Goal: Task Accomplishment & Management: Complete application form

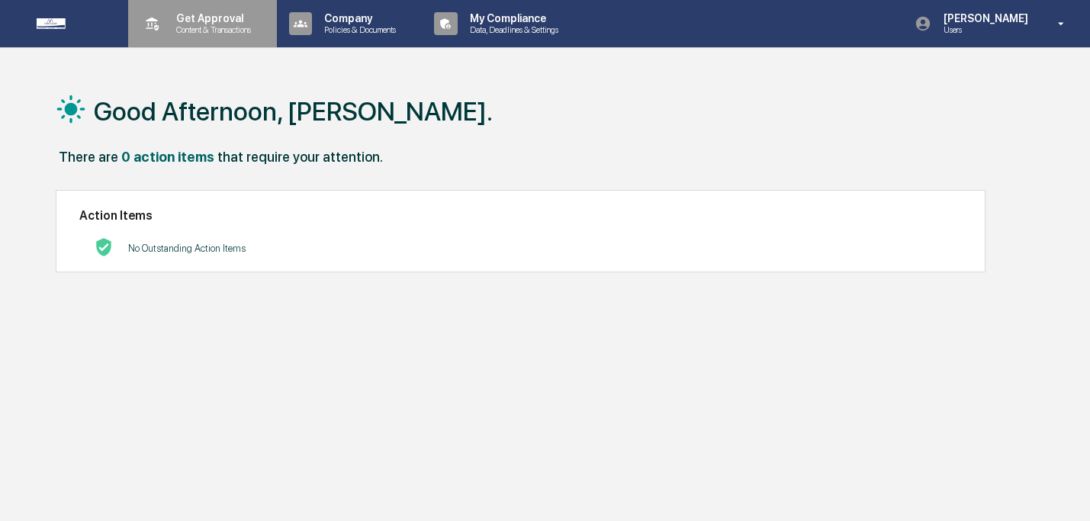
click at [215, 13] on p "Get Approval" at bounding box center [211, 18] width 95 height 12
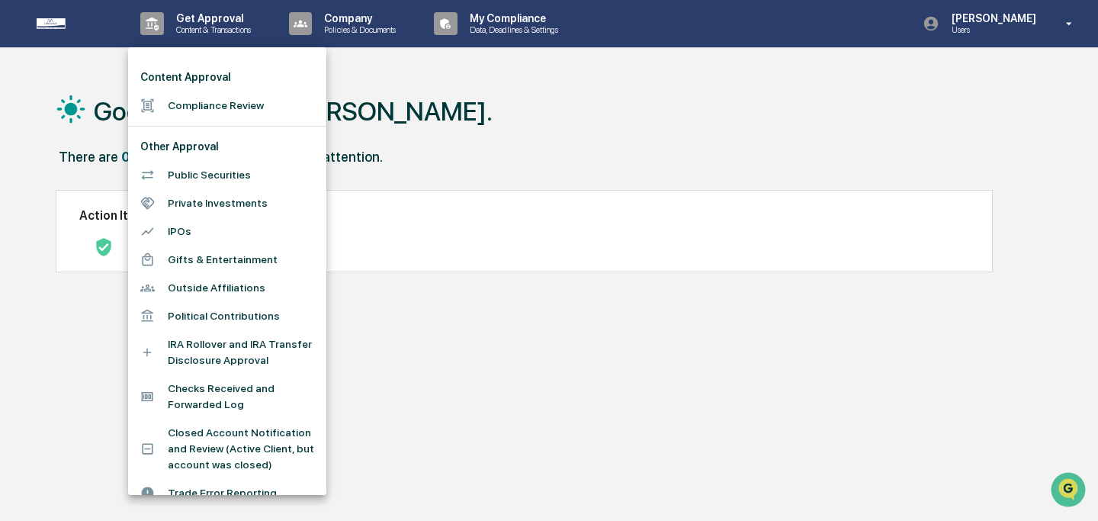
click at [210, 104] on li "Compliance Review" at bounding box center [227, 105] width 198 height 28
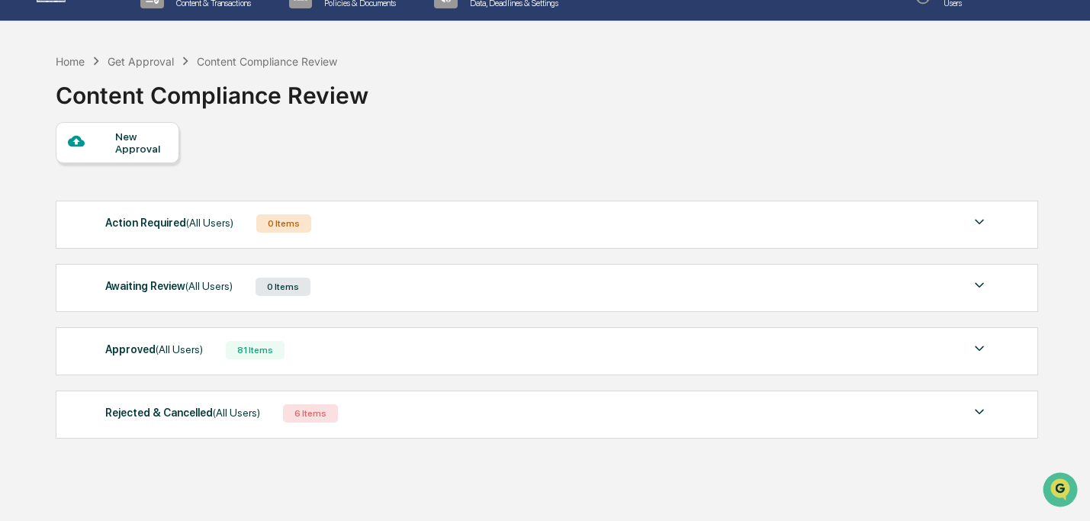
scroll to position [72, 0]
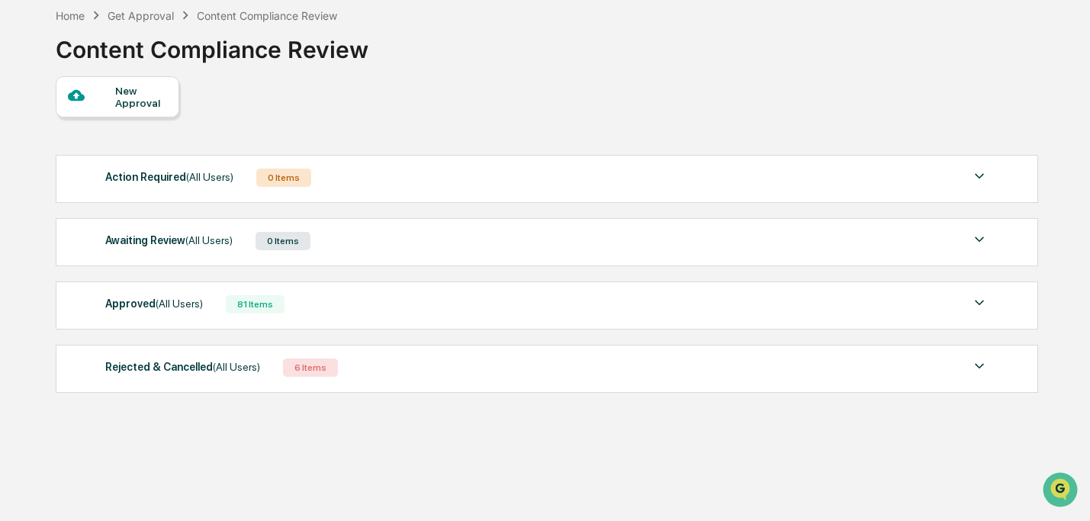
click at [196, 310] on span "(All Users)" at bounding box center [179, 303] width 47 height 12
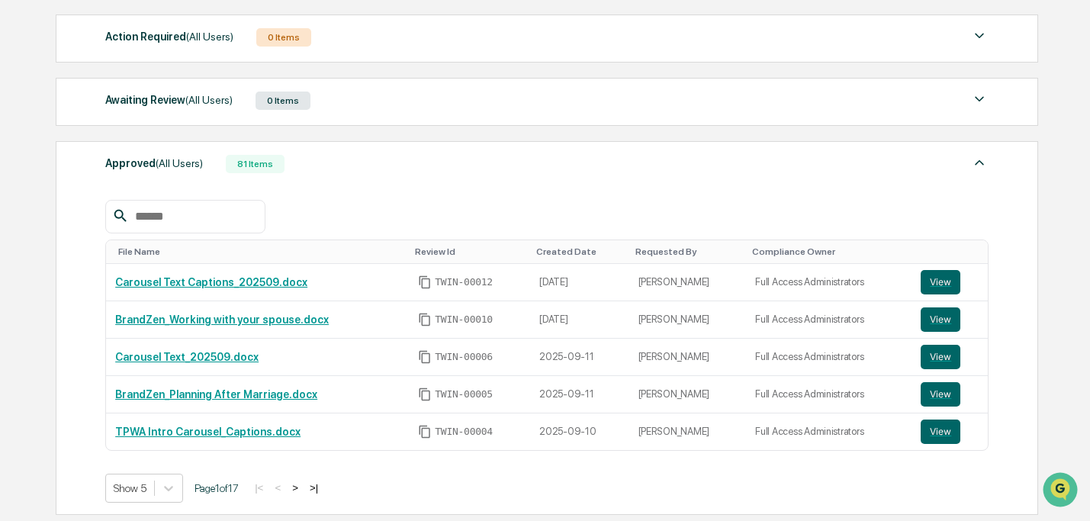
scroll to position [213, 0]
click at [303, 489] on button ">" at bounding box center [294, 486] width 15 height 13
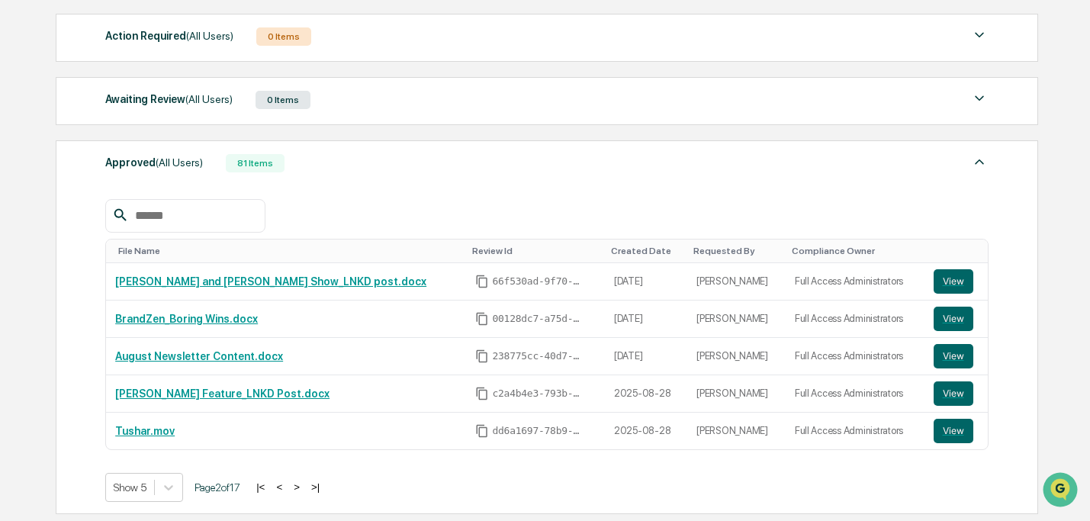
click at [304, 489] on button ">" at bounding box center [296, 486] width 15 height 13
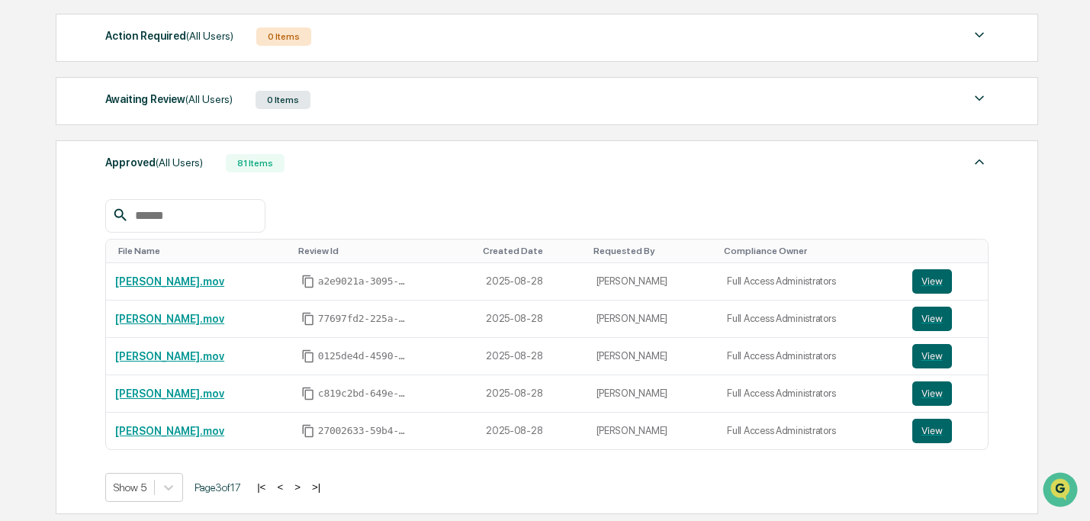
click at [305, 489] on button ">" at bounding box center [297, 486] width 15 height 13
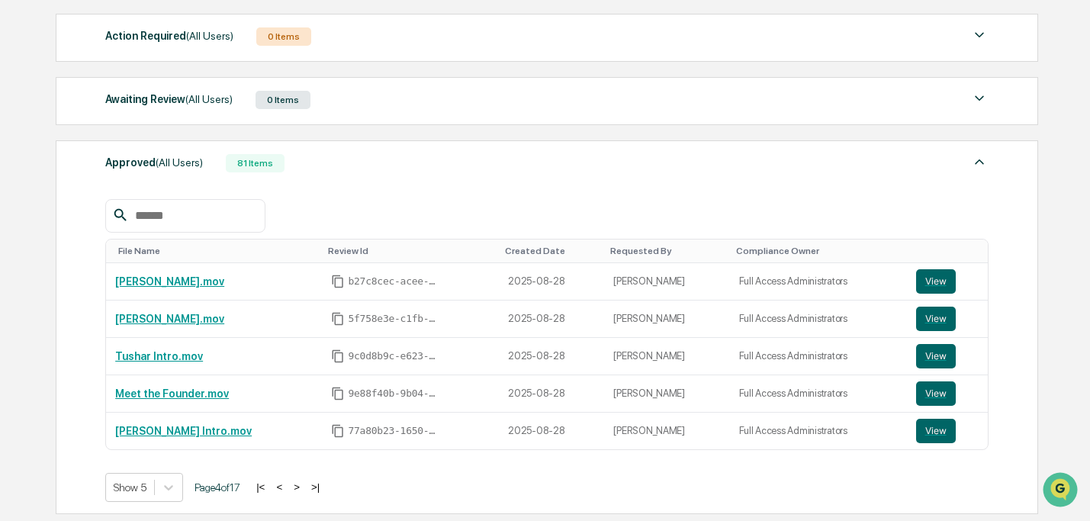
click at [304, 489] on button ">" at bounding box center [296, 486] width 15 height 13
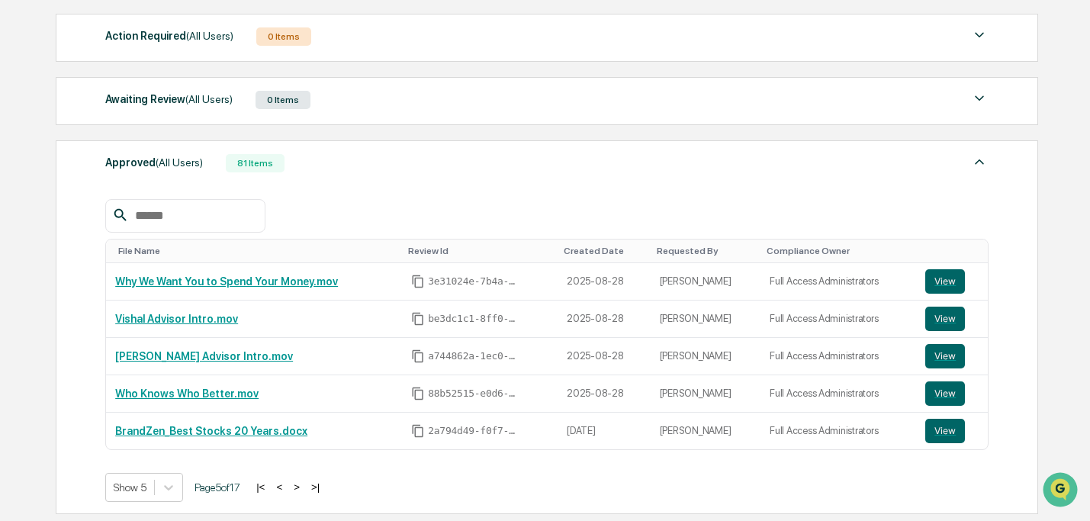
click at [304, 489] on button ">" at bounding box center [296, 486] width 15 height 13
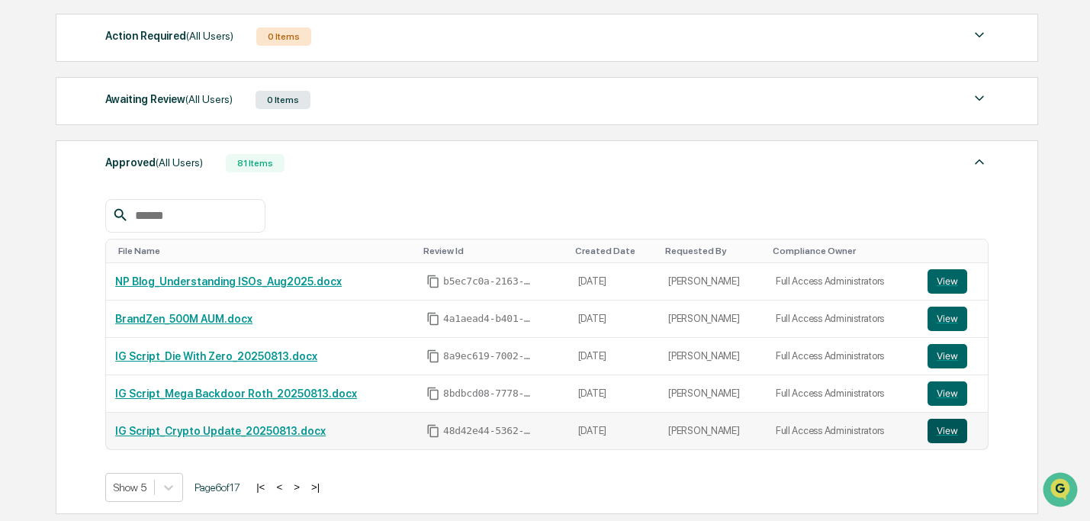
click at [954, 431] on button "View" at bounding box center [947, 431] width 40 height 24
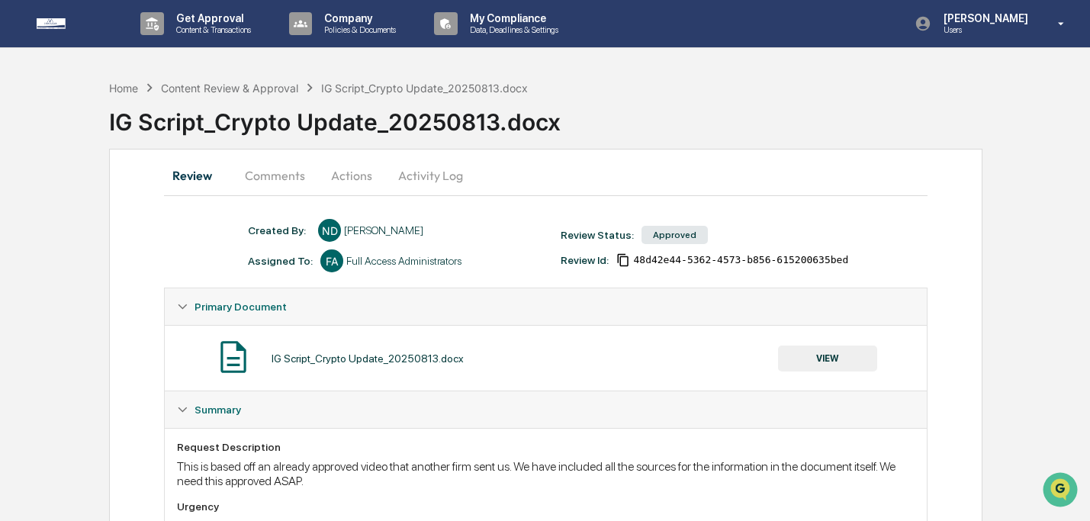
click at [817, 364] on button "VIEW" at bounding box center [827, 358] width 99 height 26
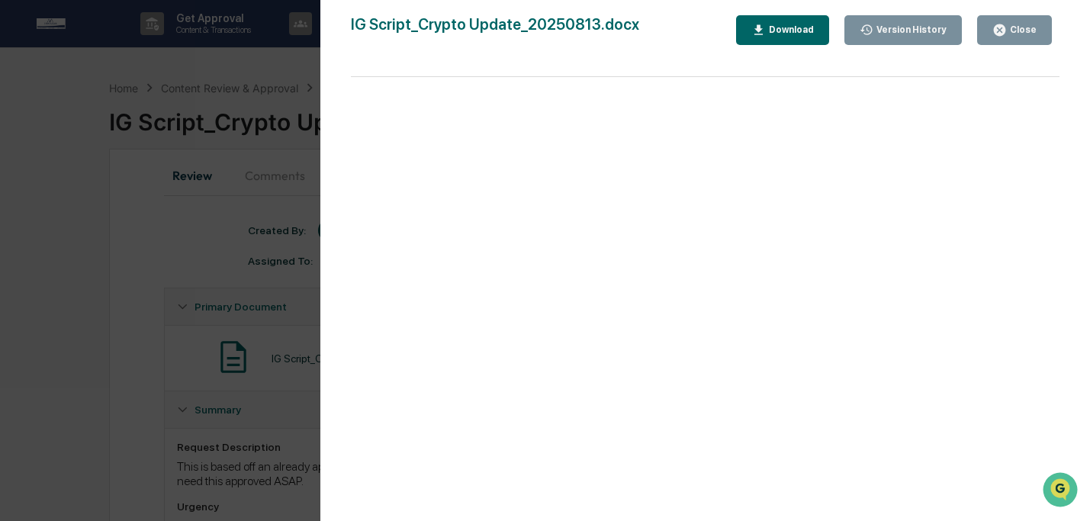
click at [137, 310] on div "Version History [DATE] 06:36 PM [PERSON_NAME] [DATE] 06:28 PM [PERSON_NAME] [DA…" at bounding box center [545, 260] width 1090 height 521
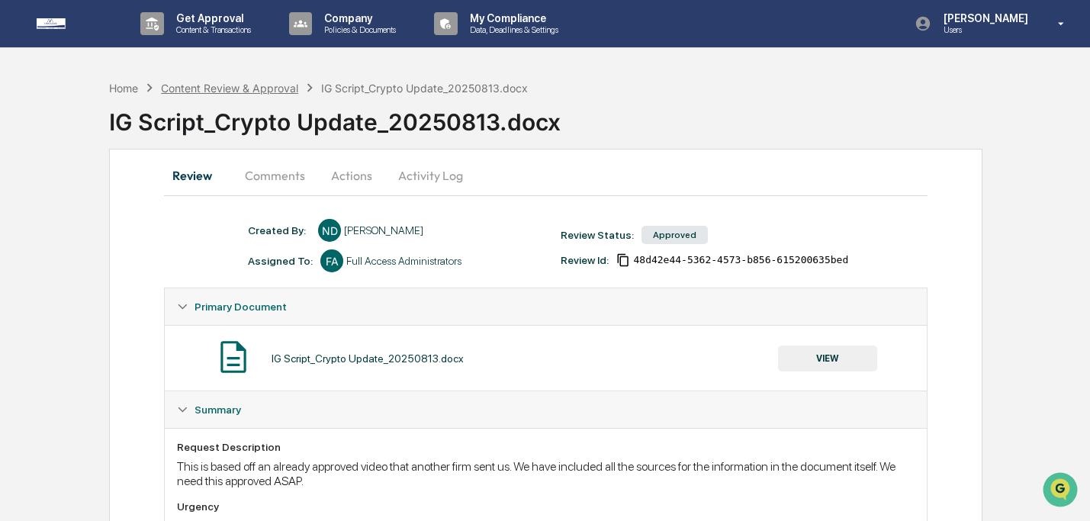
click at [292, 86] on div "Content Review & Approval" at bounding box center [229, 88] width 137 height 13
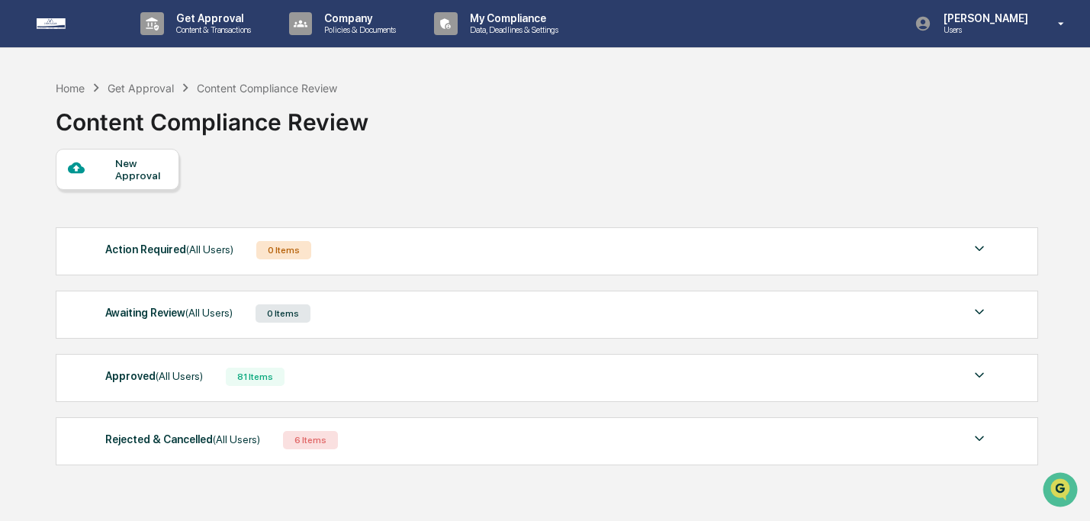
click at [203, 382] on span "(All Users)" at bounding box center [179, 376] width 47 height 12
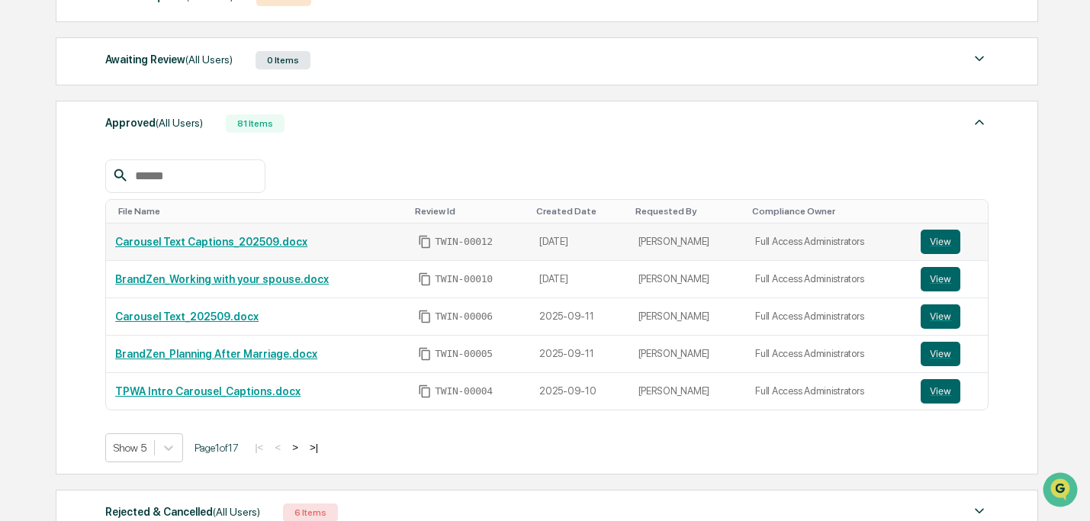
scroll to position [253, 0]
click at [303, 446] on button ">" at bounding box center [294, 447] width 15 height 13
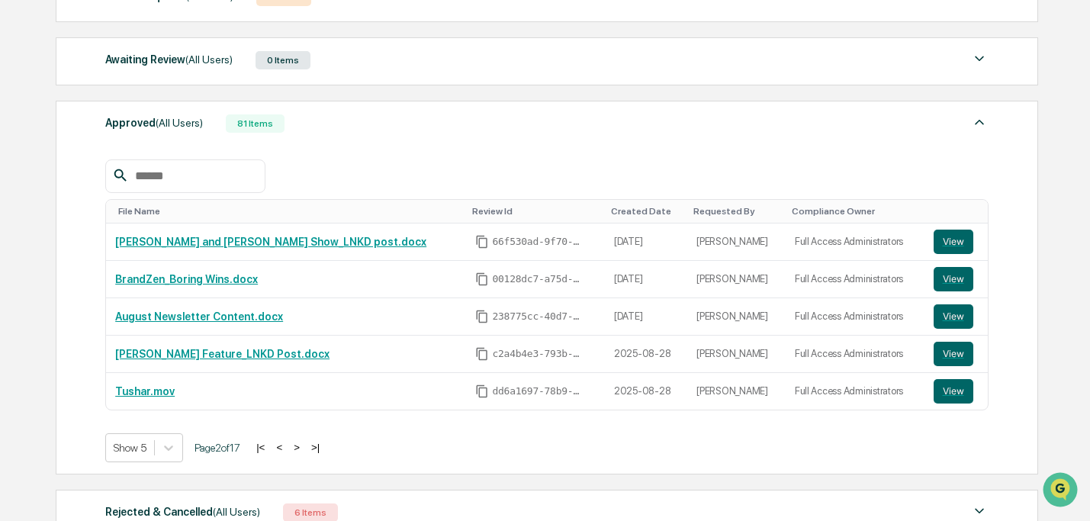
click at [304, 446] on button ">" at bounding box center [296, 447] width 15 height 13
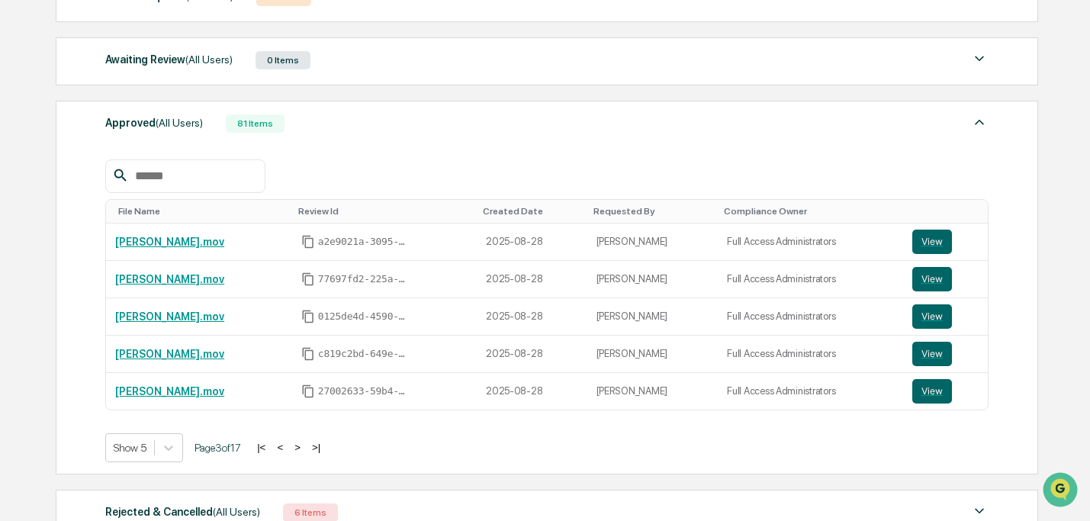
click at [305, 446] on button ">" at bounding box center [297, 447] width 15 height 13
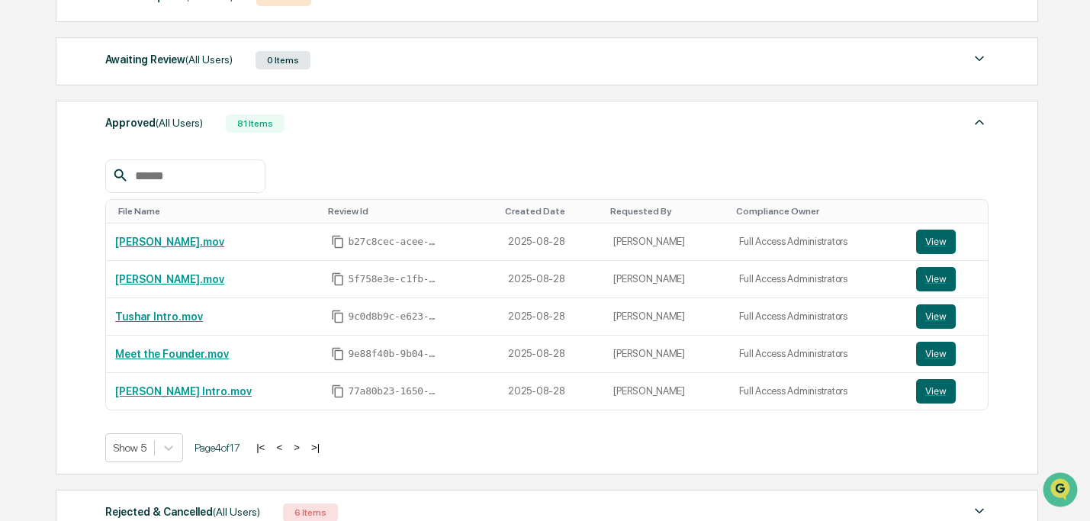
click at [304, 446] on button ">" at bounding box center [296, 447] width 15 height 13
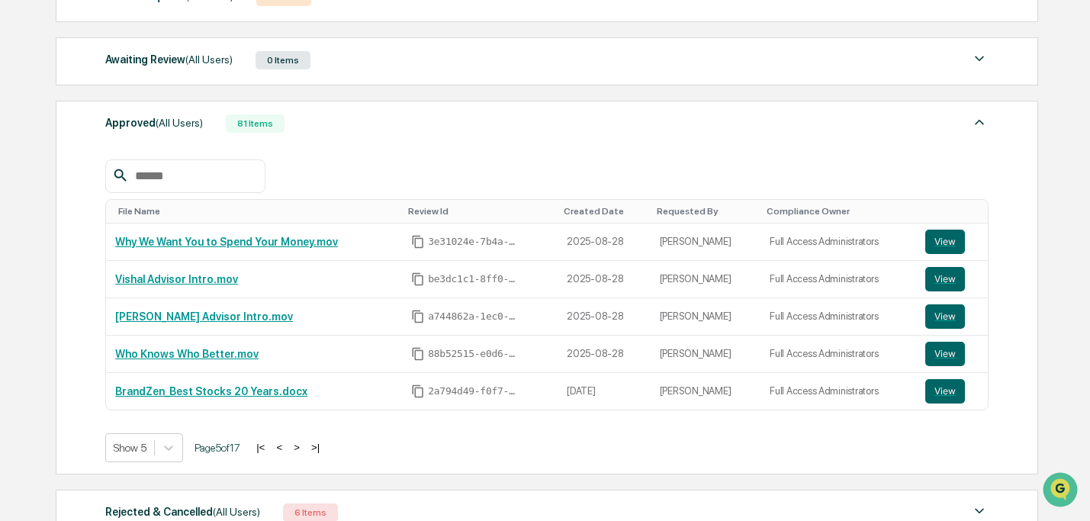
click at [304, 446] on button ">" at bounding box center [296, 447] width 15 height 13
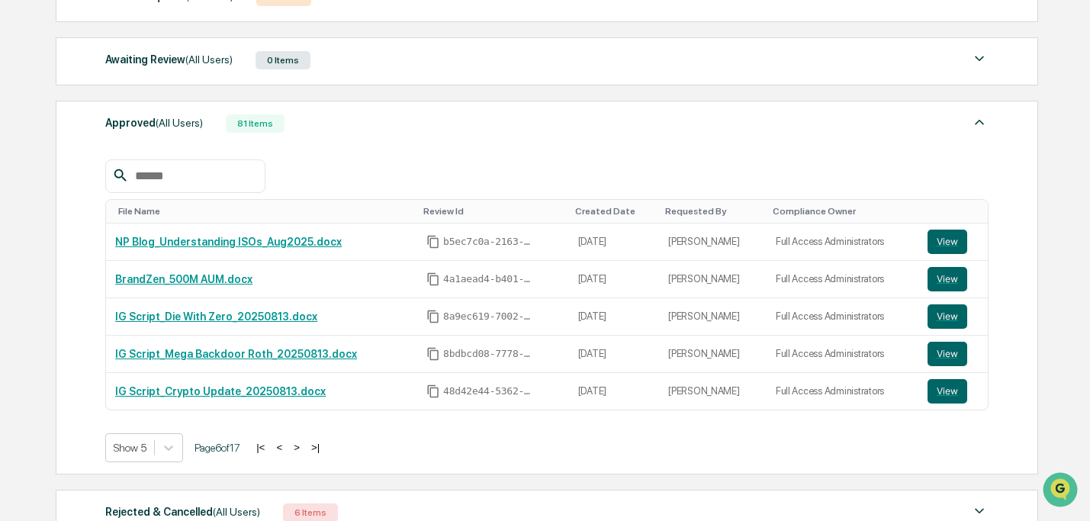
click at [304, 446] on button ">" at bounding box center [296, 447] width 15 height 13
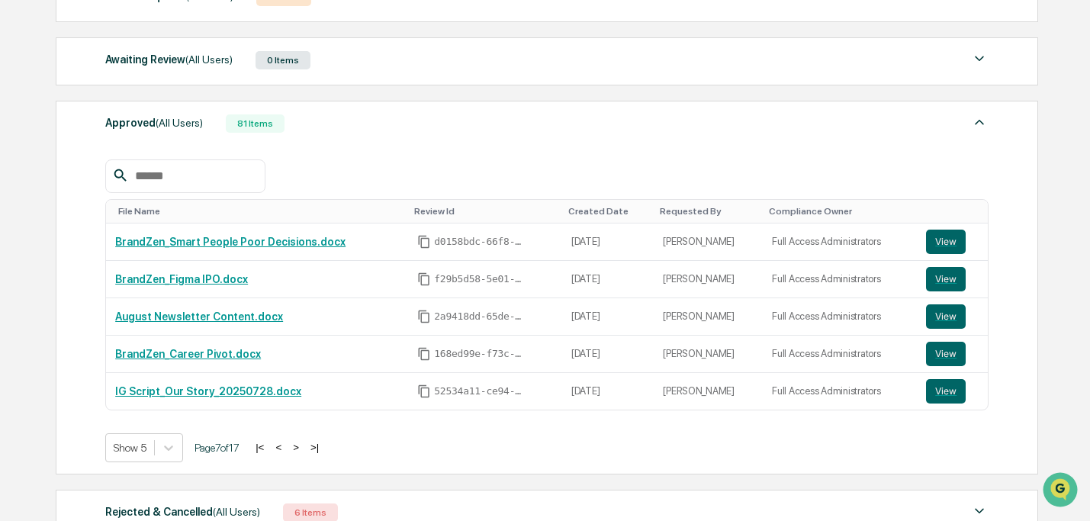
click at [303, 446] on button ">" at bounding box center [295, 447] width 15 height 13
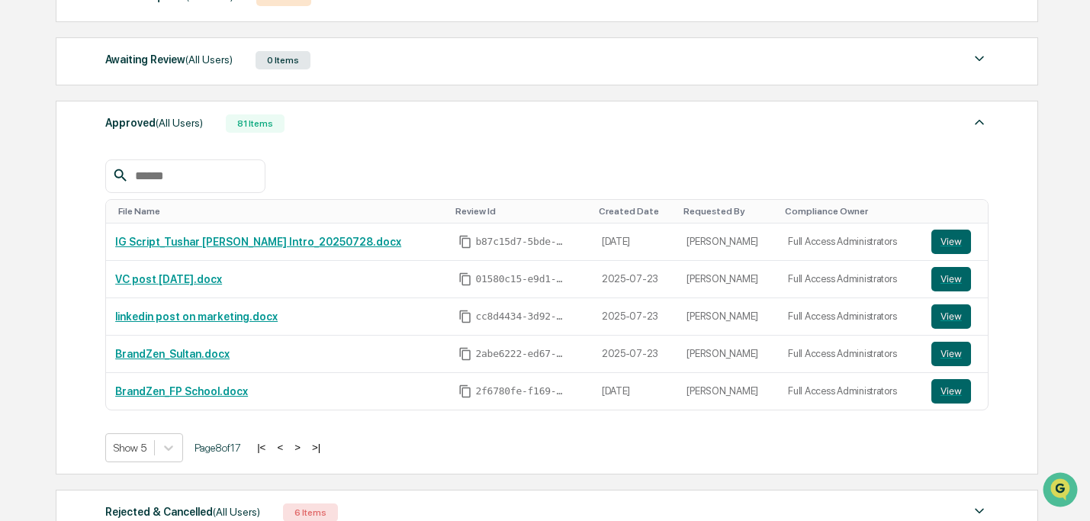
click at [305, 446] on button ">" at bounding box center [297, 447] width 15 height 13
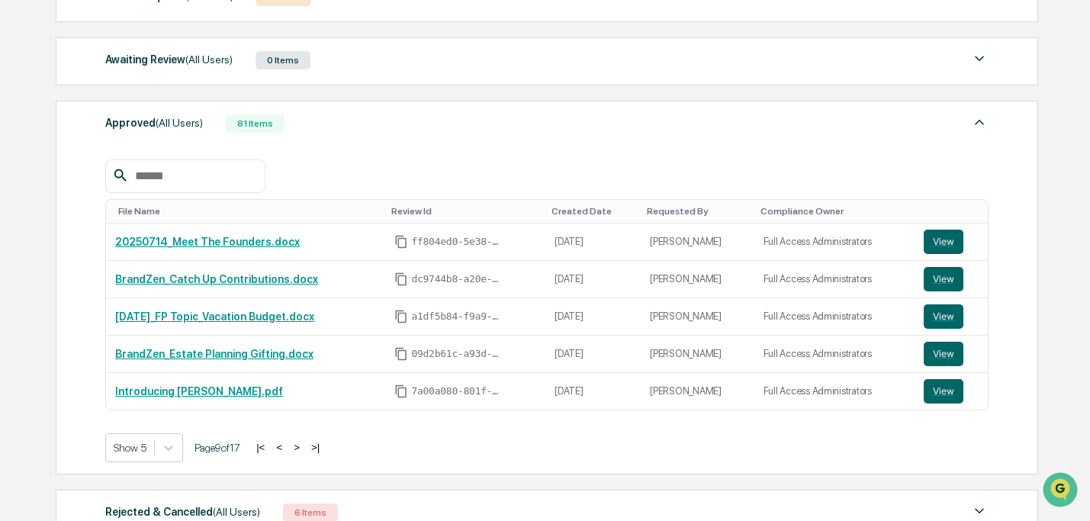
click at [304, 446] on button ">" at bounding box center [296, 447] width 15 height 13
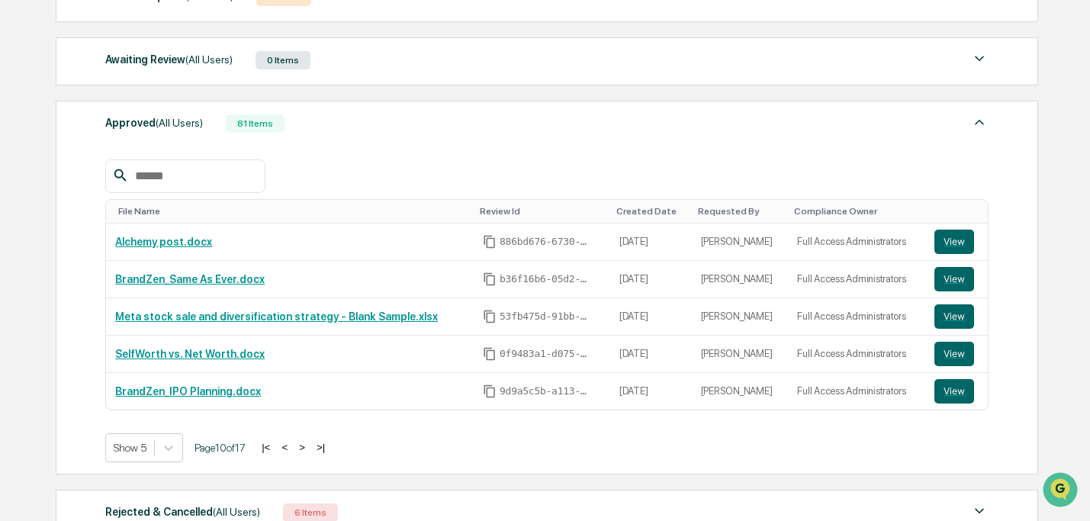
click at [310, 446] on button ">" at bounding box center [301, 447] width 15 height 13
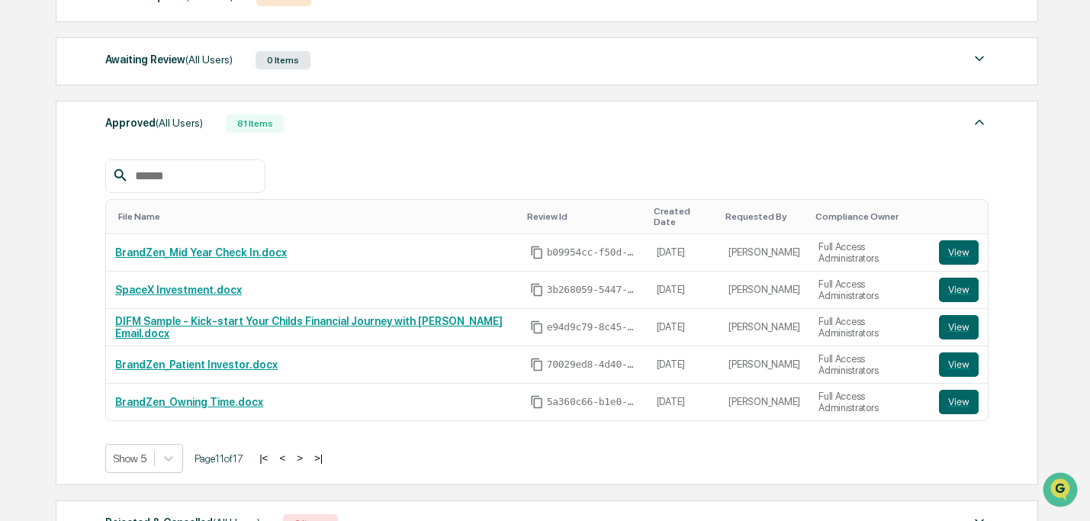
click at [307, 451] on button ">" at bounding box center [299, 457] width 15 height 13
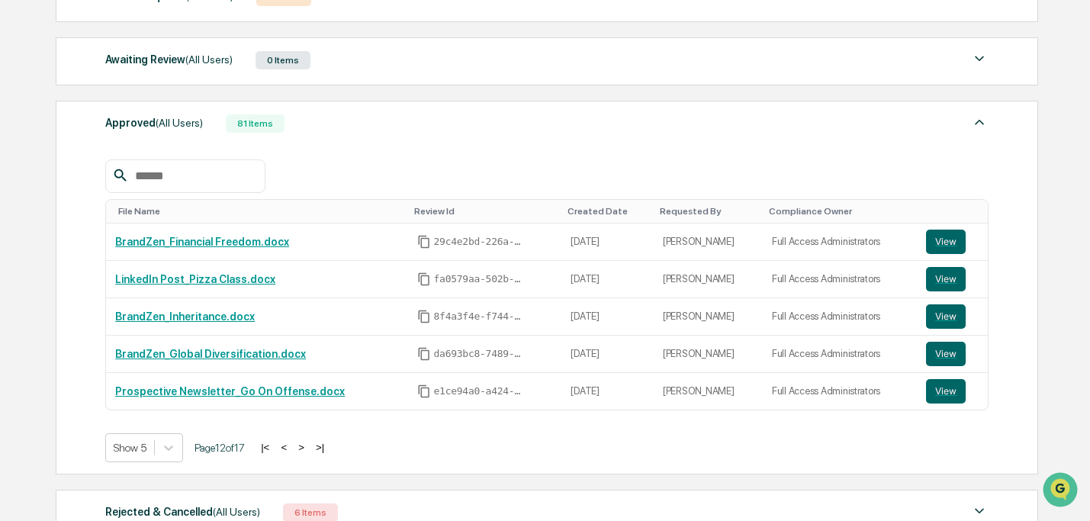
click at [309, 446] on button ">" at bounding box center [301, 447] width 15 height 13
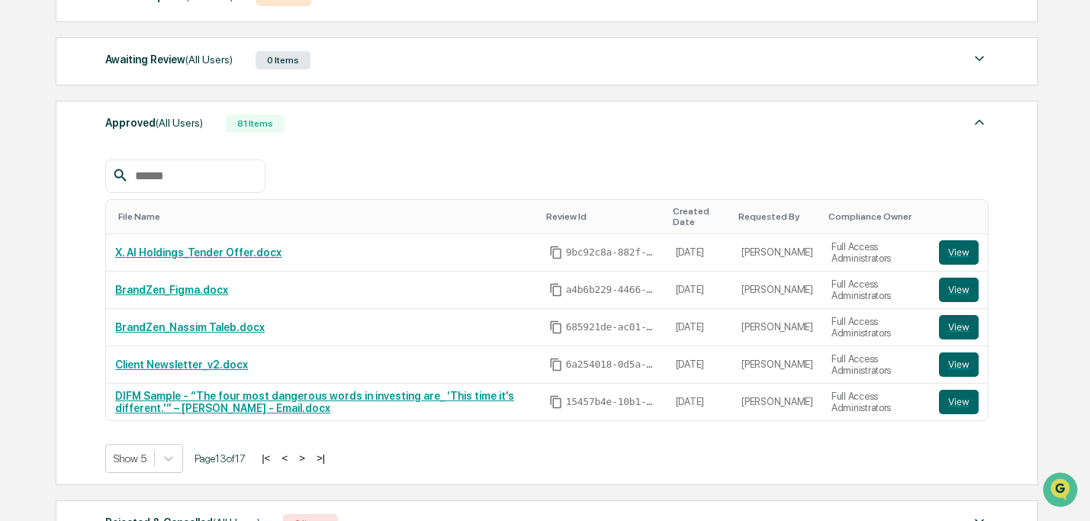
click at [310, 457] on button ">" at bounding box center [301, 457] width 15 height 13
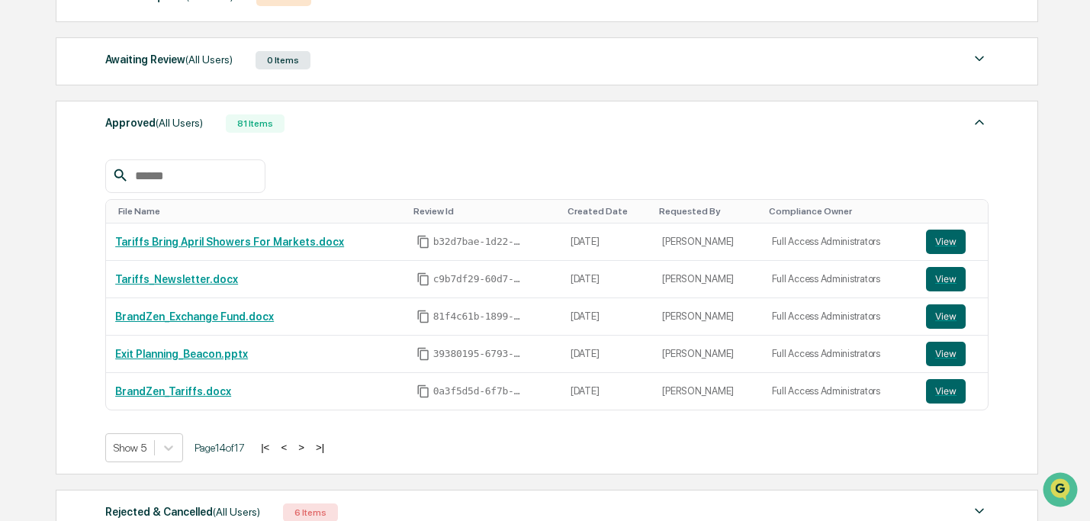
click at [291, 451] on button "<" at bounding box center [283, 447] width 15 height 13
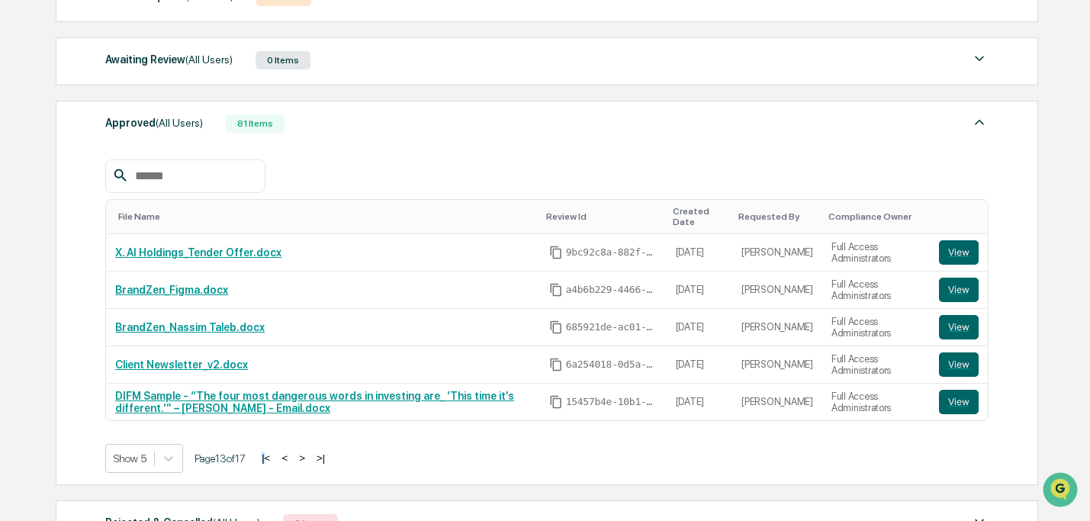
click at [302, 451] on div "Show 5 Page 13 of 17 |< < > >|" at bounding box center [546, 458] width 882 height 29
click at [301, 471] on div "Show 5 Page 13 of 17 |< < > >|" at bounding box center [546, 458] width 882 height 29
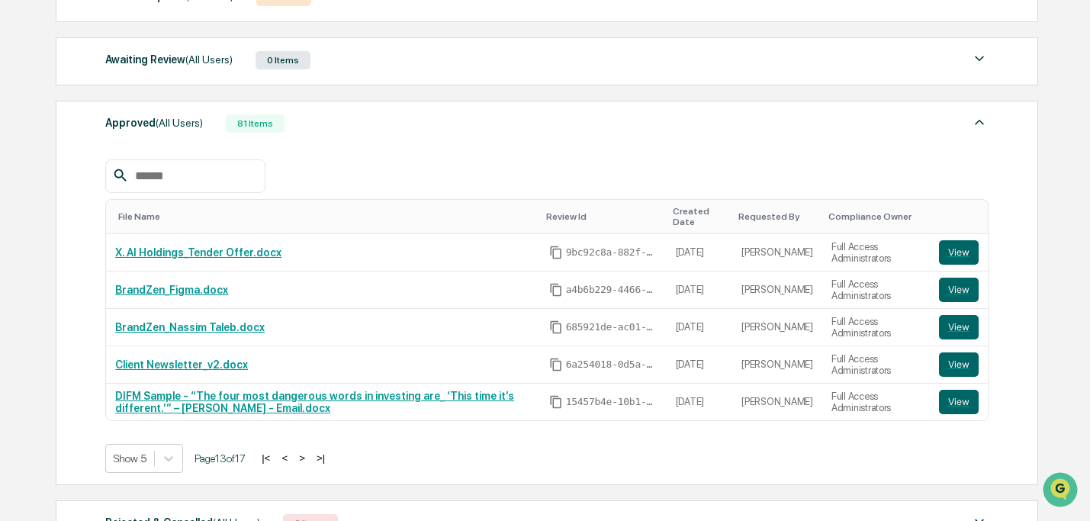
click at [292, 461] on button "<" at bounding box center [284, 457] width 15 height 13
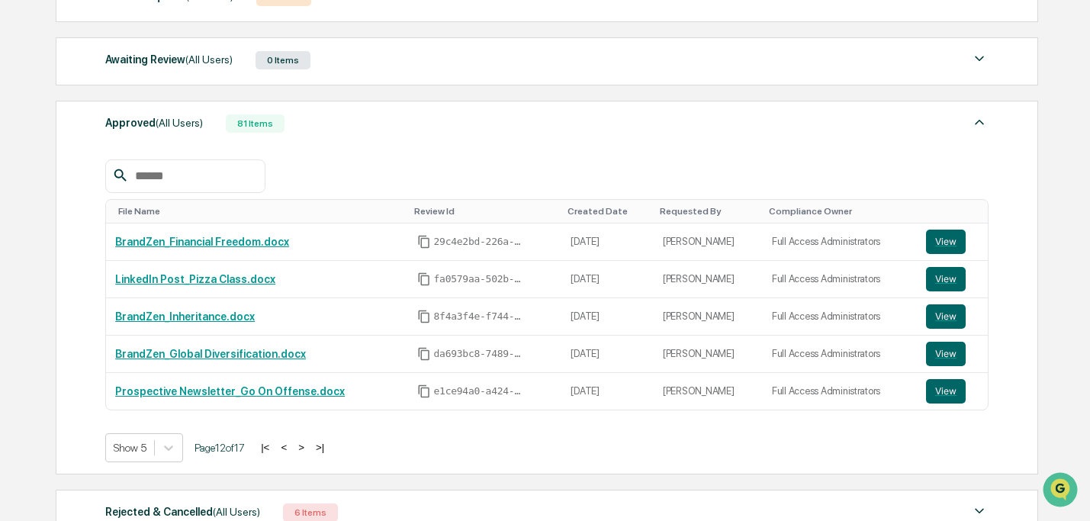
click at [300, 461] on div "Show 5 Page 12 of 17 |< < > >|" at bounding box center [546, 447] width 882 height 29
click at [291, 450] on button "<" at bounding box center [283, 447] width 15 height 13
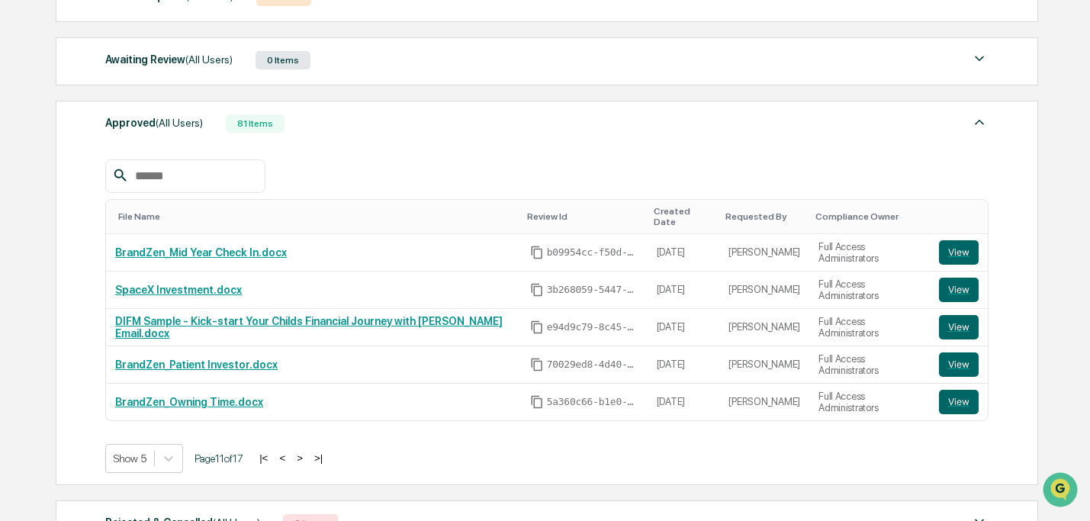
click at [290, 451] on button "<" at bounding box center [281, 457] width 15 height 13
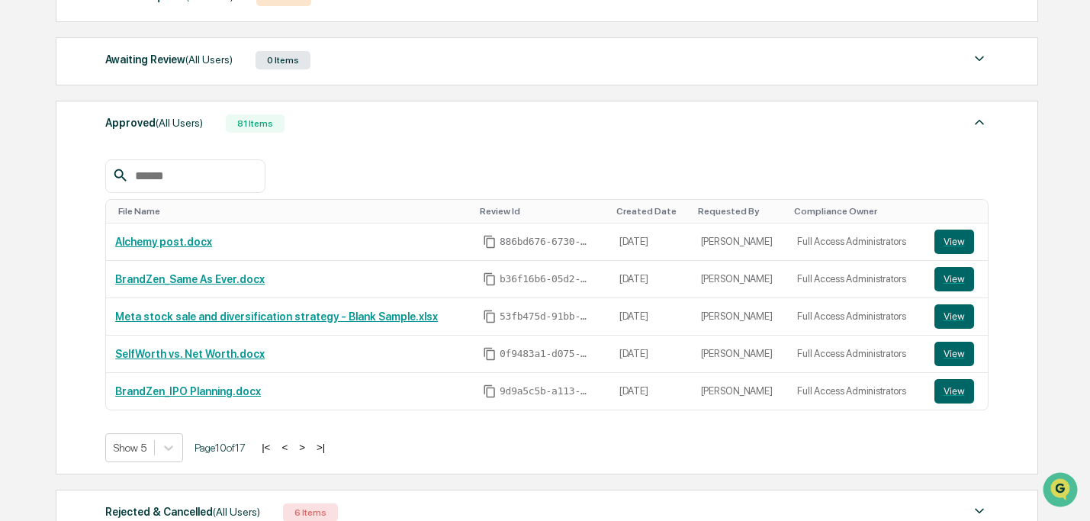
click at [292, 450] on button "<" at bounding box center [284, 447] width 15 height 13
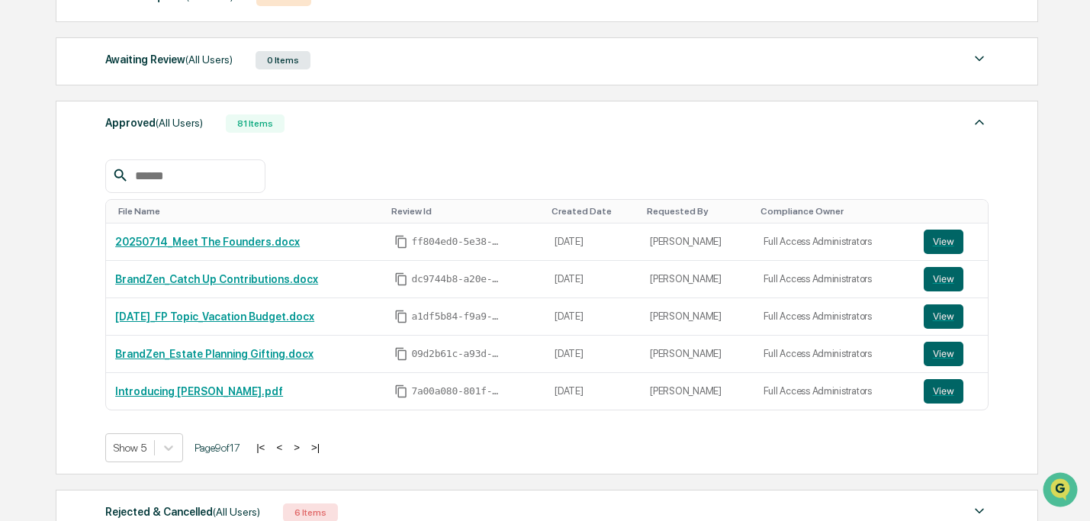
click at [287, 450] on button "<" at bounding box center [278, 447] width 15 height 13
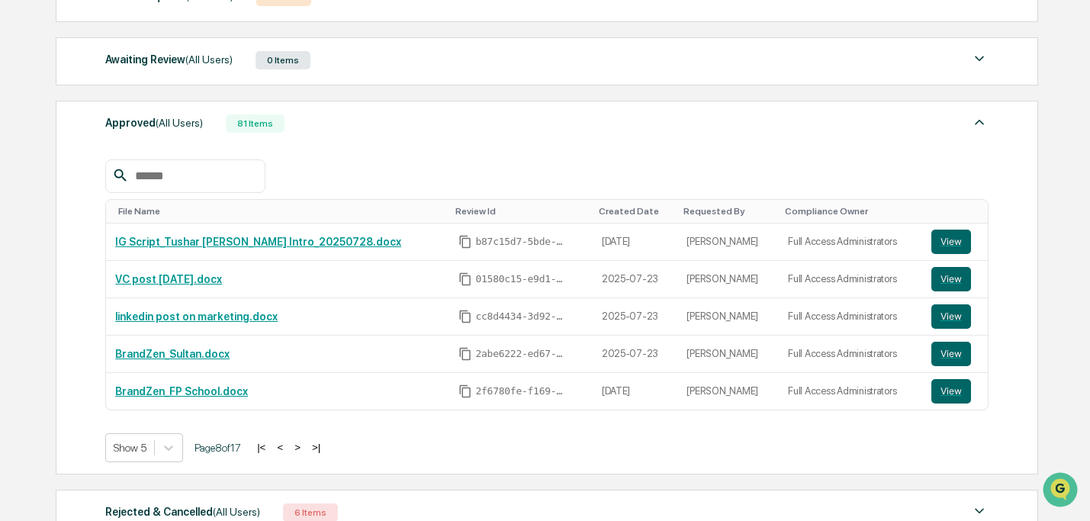
click at [287, 450] on button "<" at bounding box center [279, 447] width 15 height 13
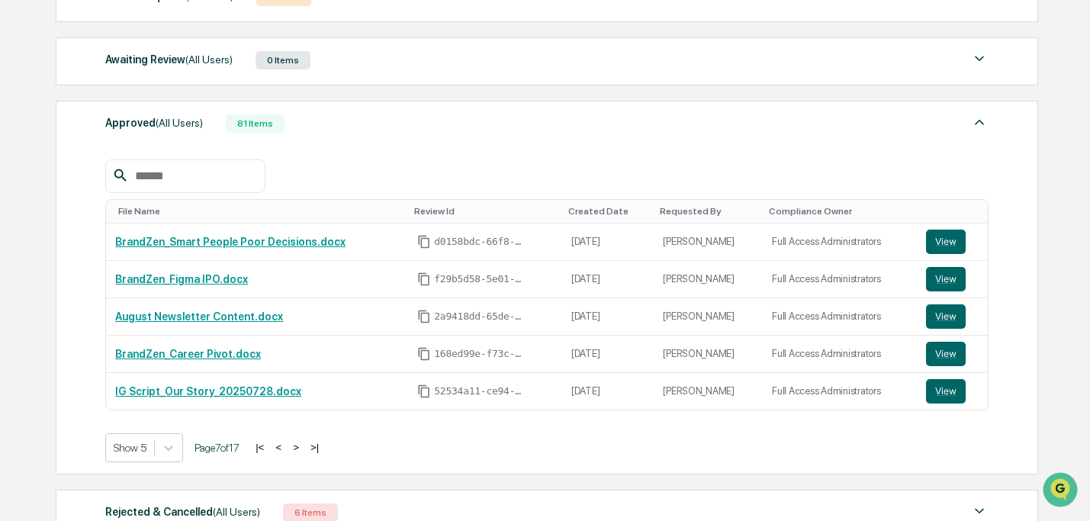
click at [286, 450] on button "<" at bounding box center [278, 447] width 15 height 13
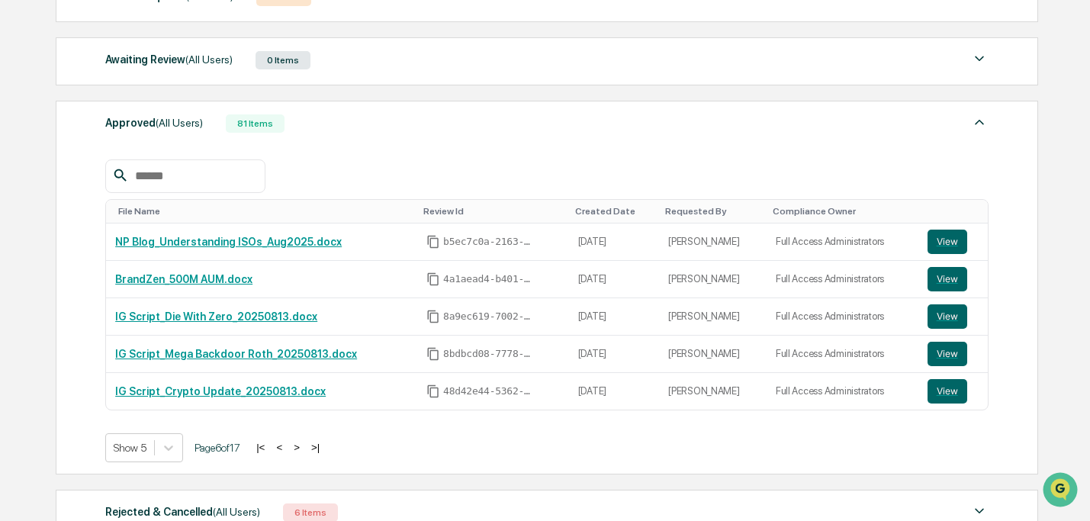
click at [287, 450] on button "<" at bounding box center [278, 447] width 15 height 13
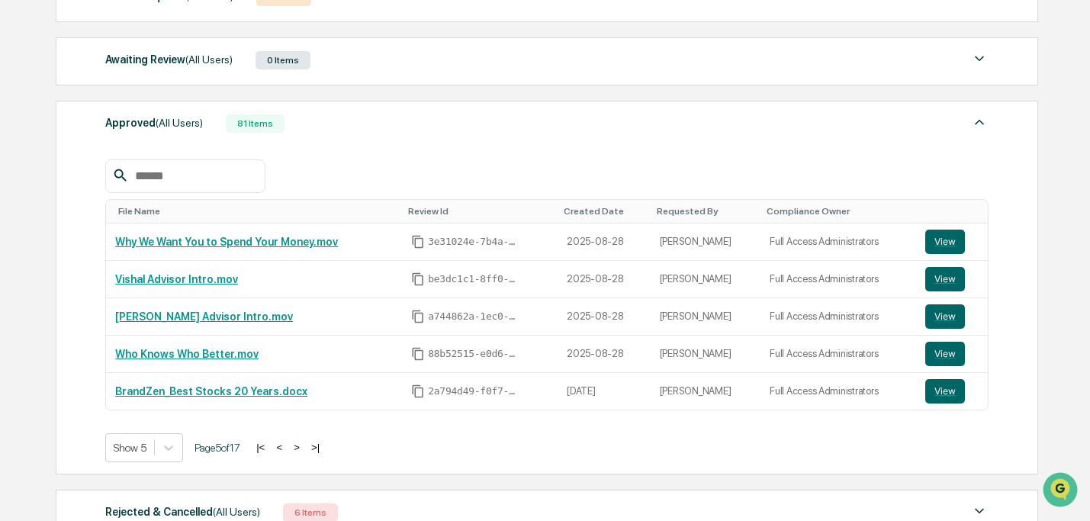
click at [222, 179] on input "text" at bounding box center [194, 176] width 130 height 20
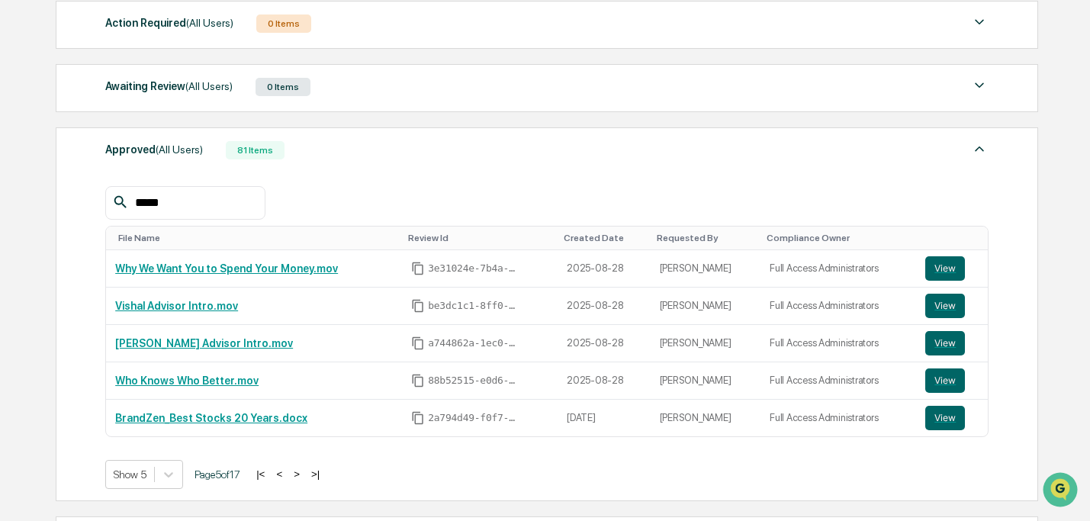
type input "*****"
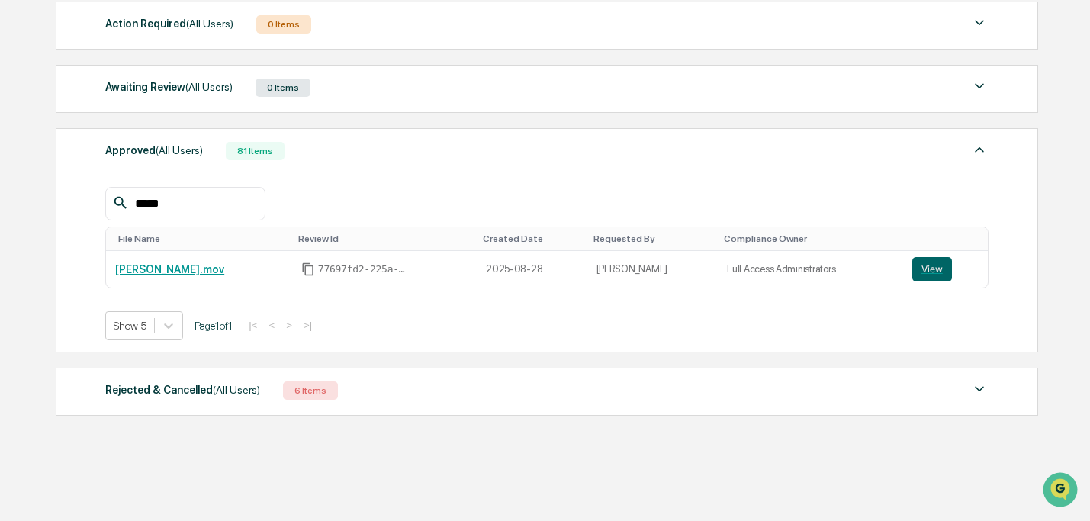
click at [195, 208] on input "*****" at bounding box center [194, 204] width 130 height 20
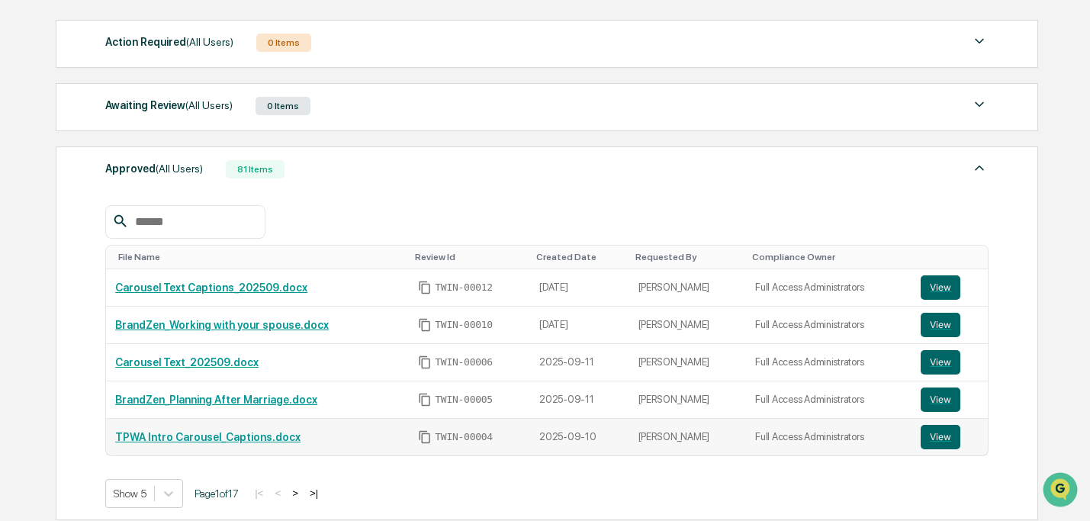
scroll to position [224, 0]
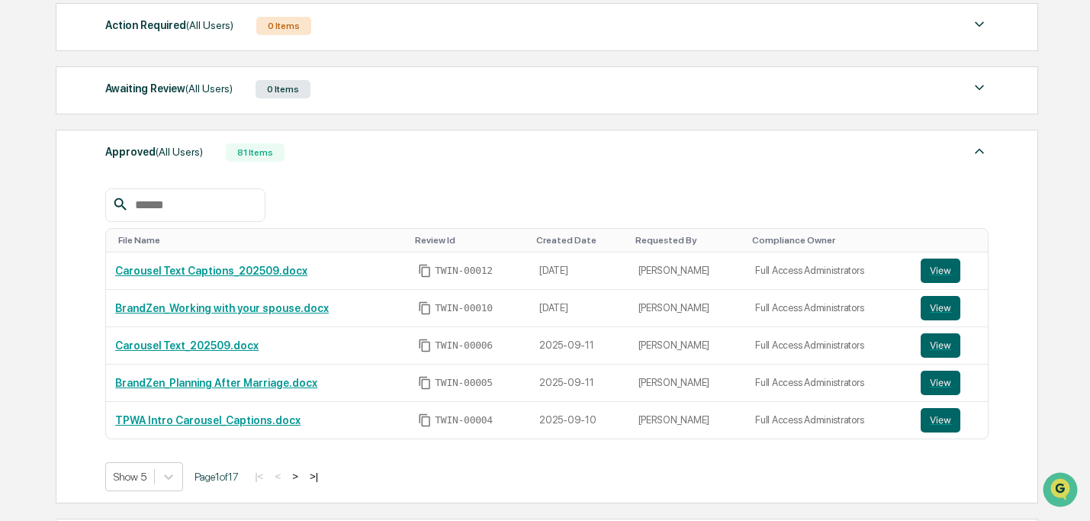
click at [303, 477] on button ">" at bounding box center [294, 476] width 15 height 13
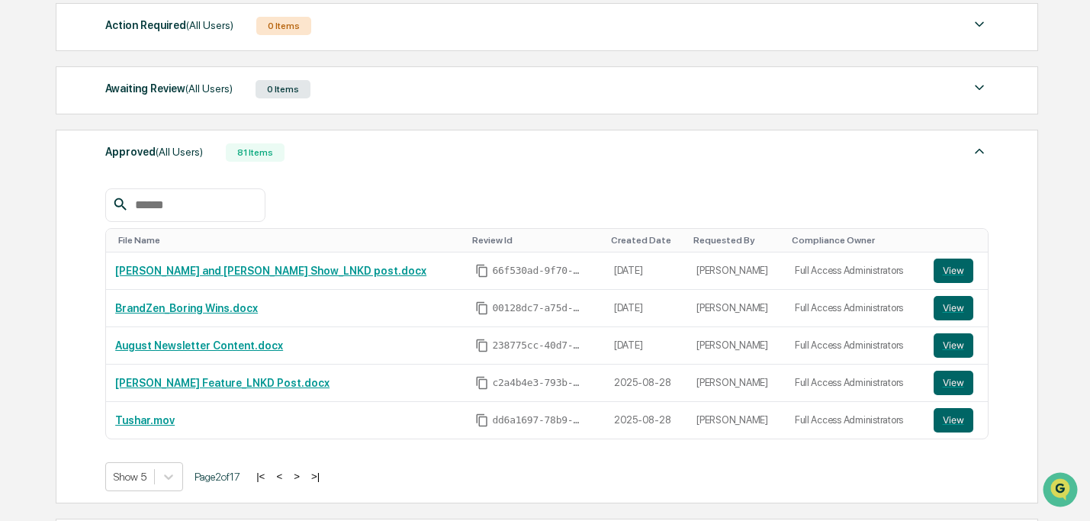
click at [304, 477] on button ">" at bounding box center [296, 476] width 15 height 13
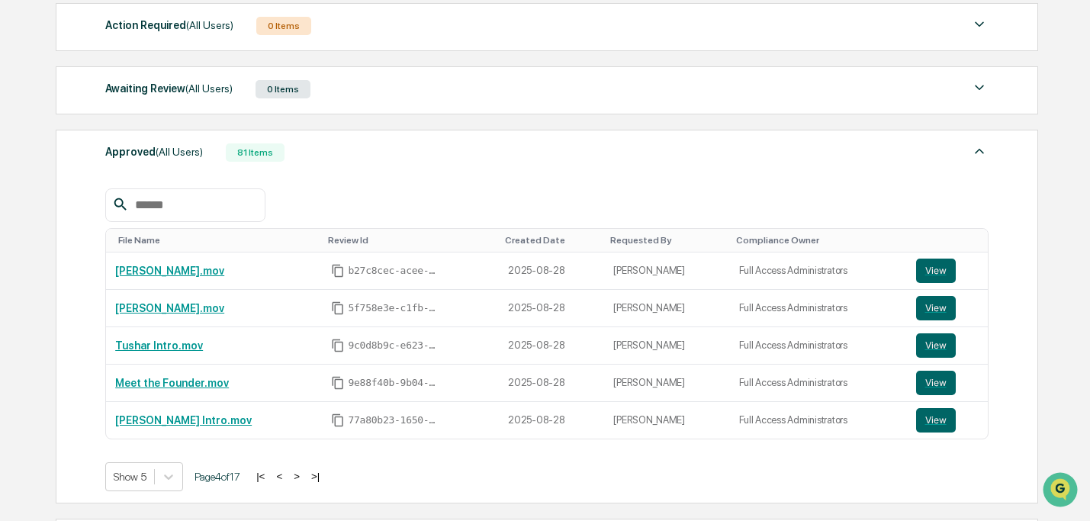
click at [304, 477] on button ">" at bounding box center [296, 476] width 15 height 13
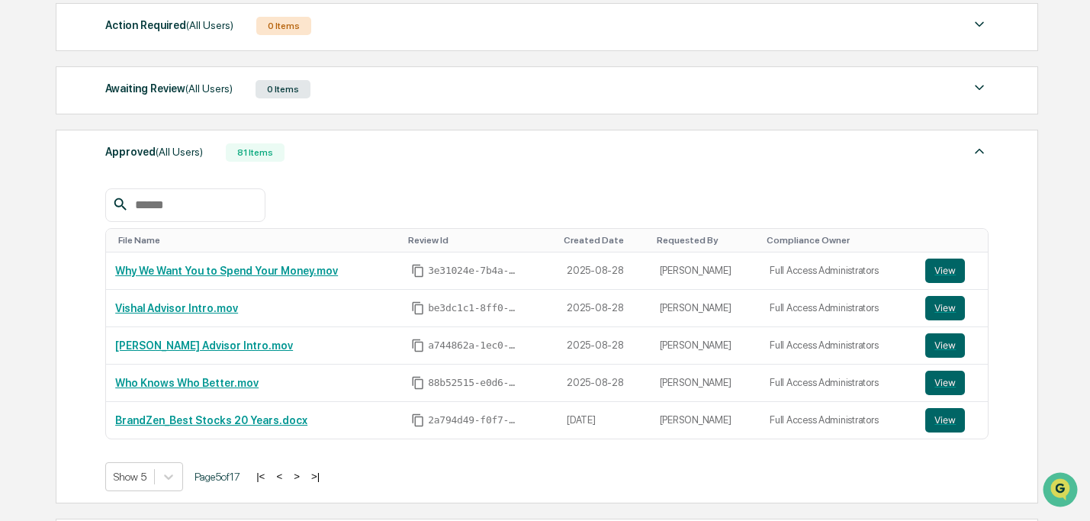
click at [304, 477] on button ">" at bounding box center [296, 476] width 15 height 13
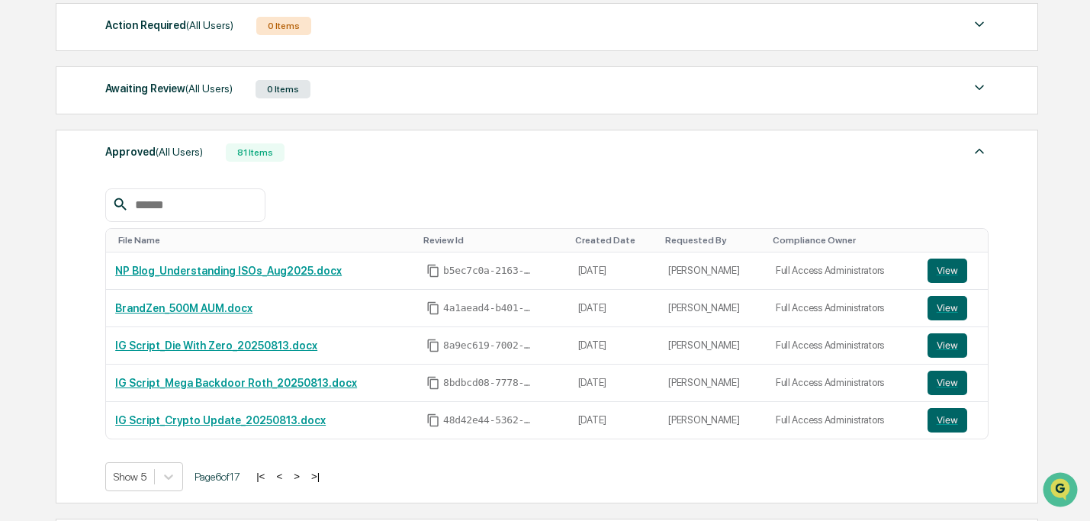
click at [304, 477] on button ">" at bounding box center [296, 476] width 15 height 13
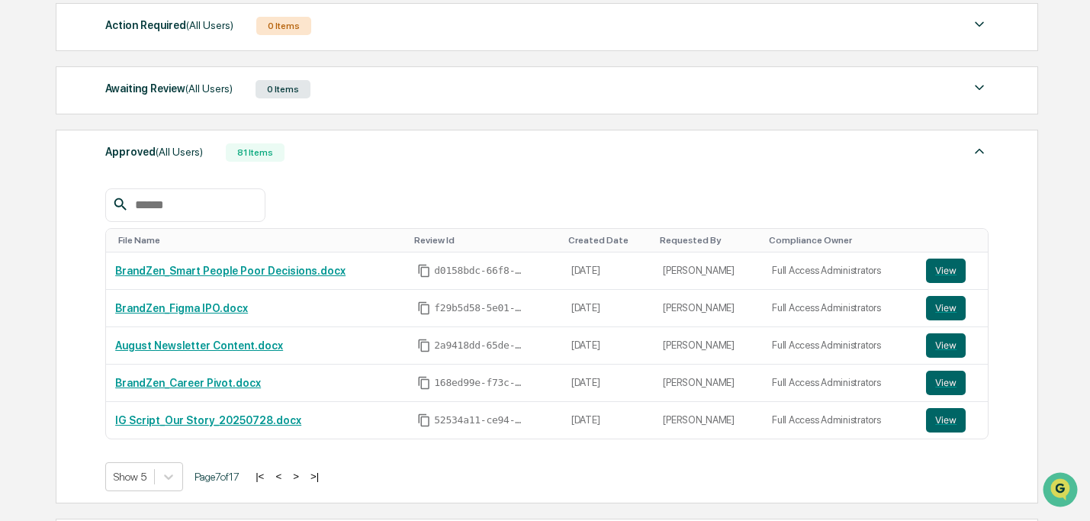
click at [303, 477] on button ">" at bounding box center [295, 476] width 15 height 13
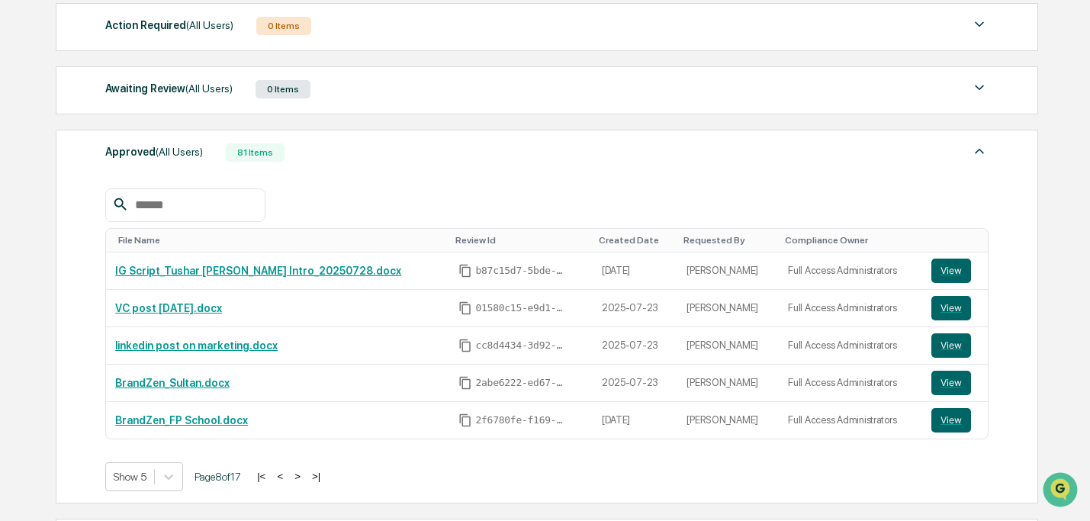
click at [305, 477] on button ">" at bounding box center [297, 476] width 15 height 13
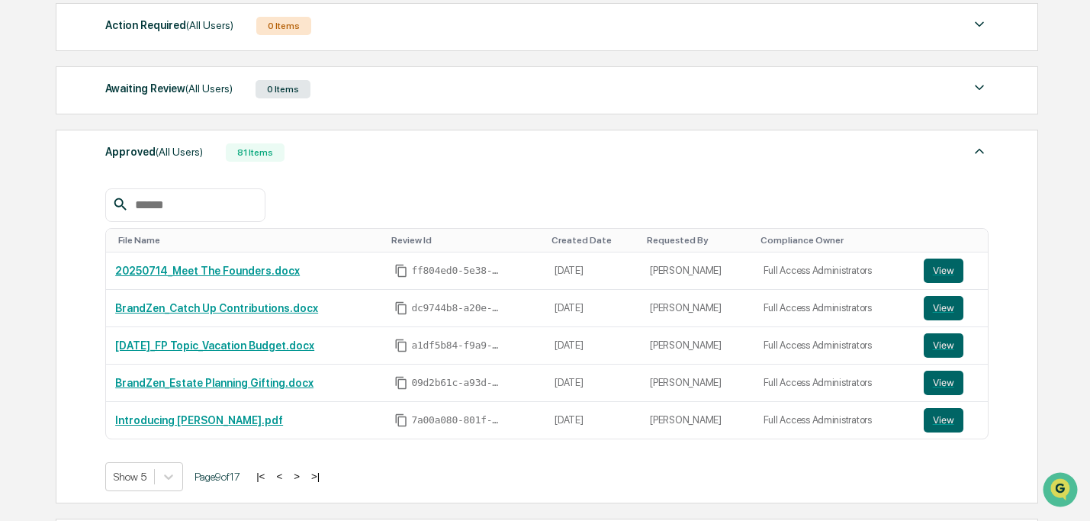
click at [304, 477] on button ">" at bounding box center [296, 476] width 15 height 13
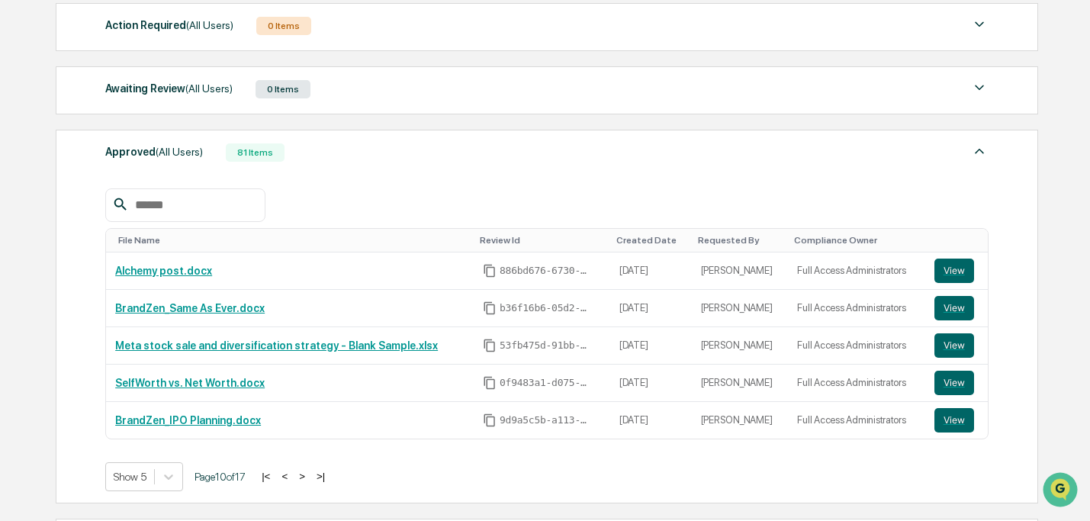
click at [310, 477] on button ">" at bounding box center [301, 476] width 15 height 13
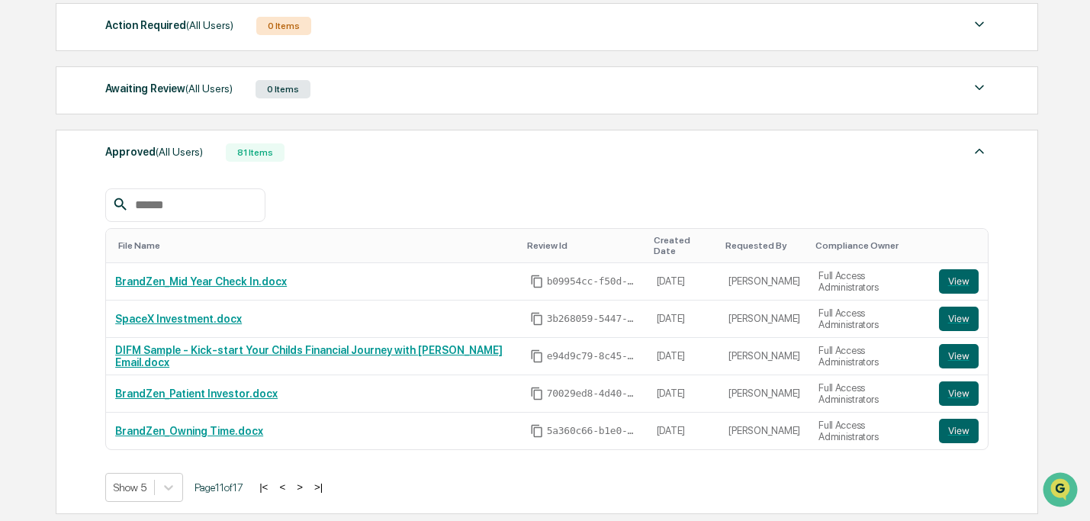
click at [307, 480] on button ">" at bounding box center [299, 486] width 15 height 13
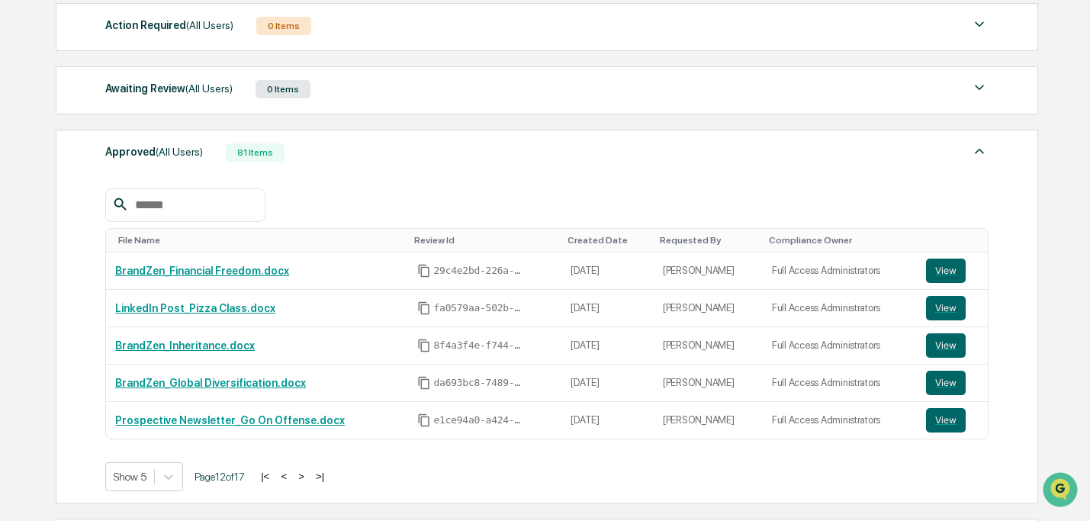
click at [309, 477] on button ">" at bounding box center [301, 476] width 15 height 13
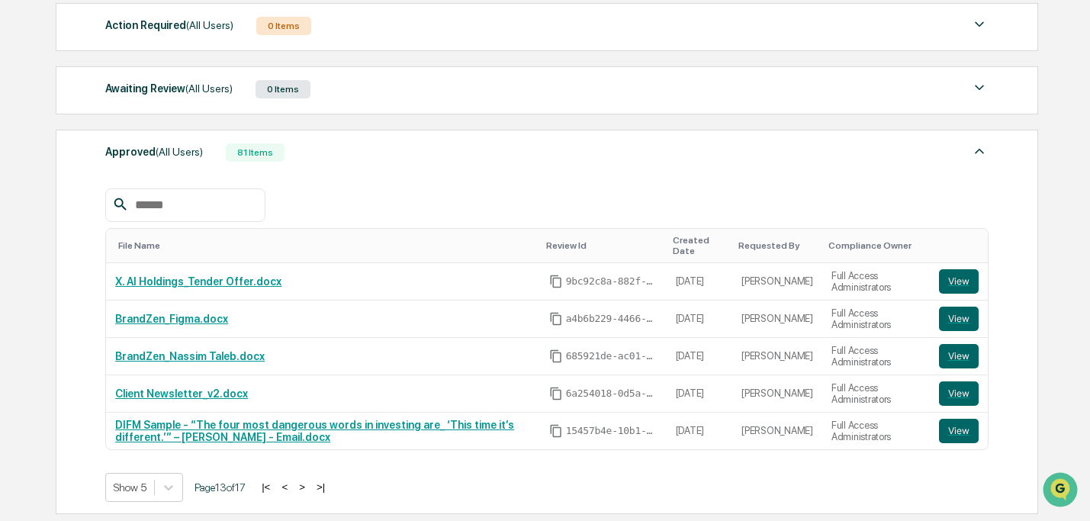
click at [315, 477] on div "Show 5 Page 13 of 17 |< < > >|" at bounding box center [546, 487] width 882 height 29
click at [310, 484] on button ">" at bounding box center [301, 486] width 15 height 13
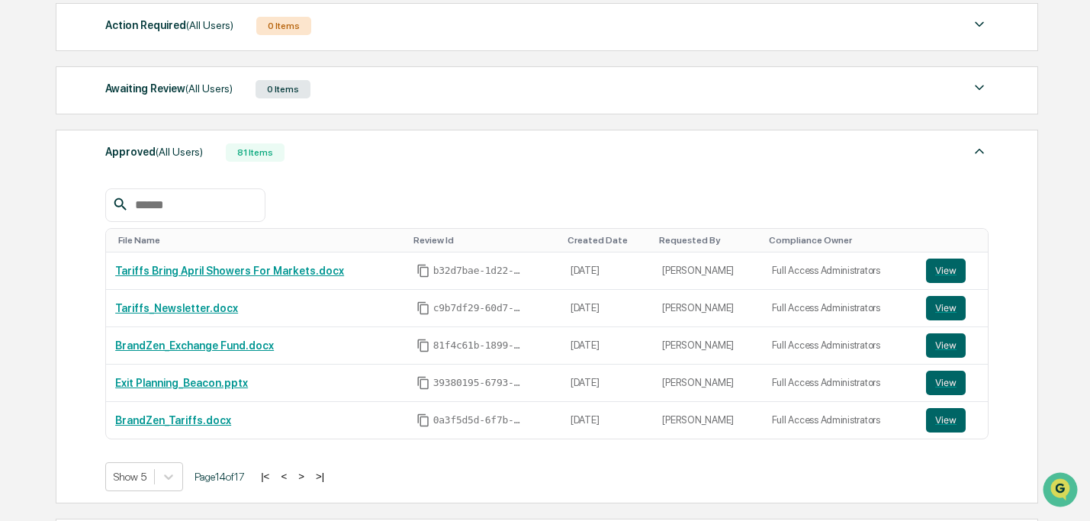
click at [291, 480] on button "<" at bounding box center [283, 476] width 15 height 13
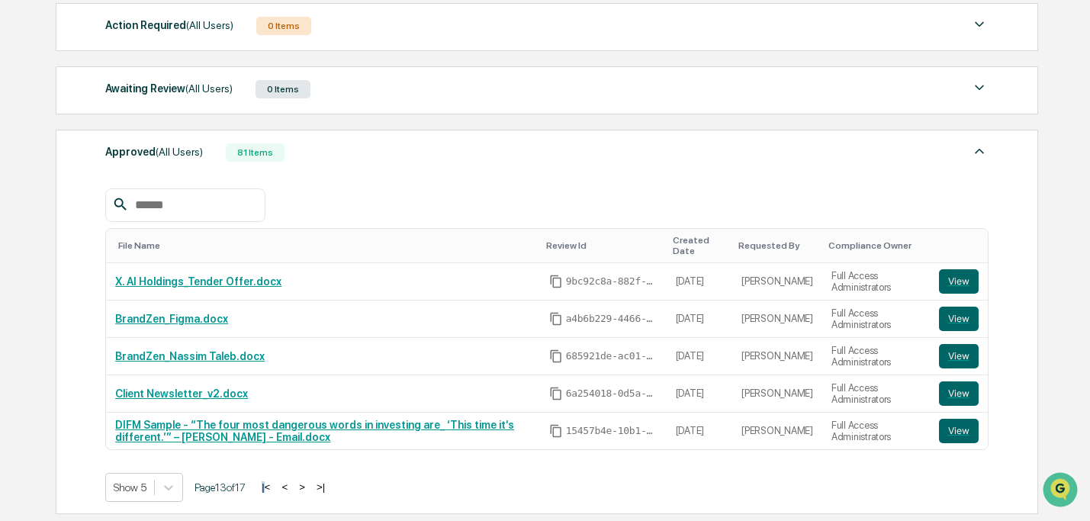
click at [304, 480] on div "|< < > >|" at bounding box center [293, 486] width 72 height 13
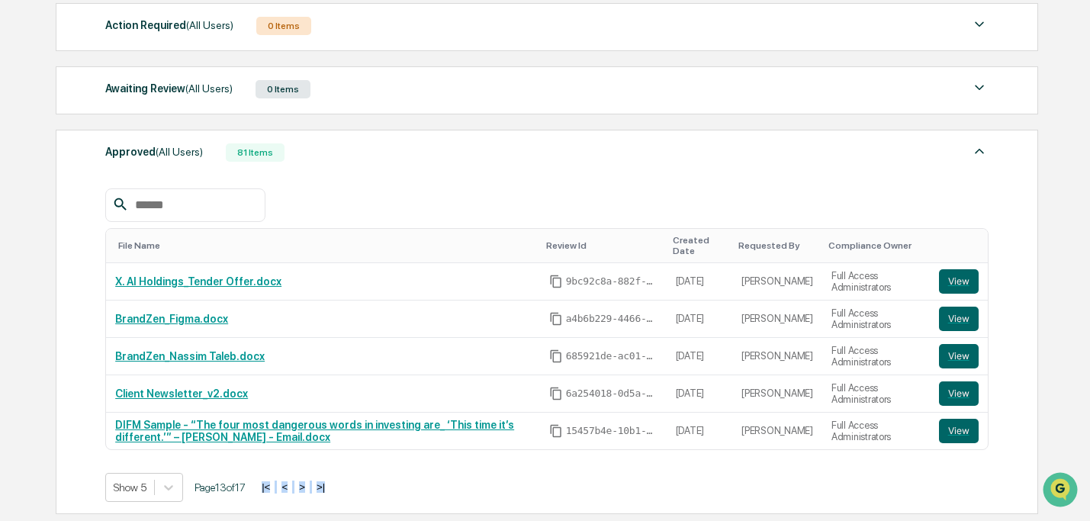
click at [304, 480] on div "|< < > >|" at bounding box center [293, 486] width 72 height 13
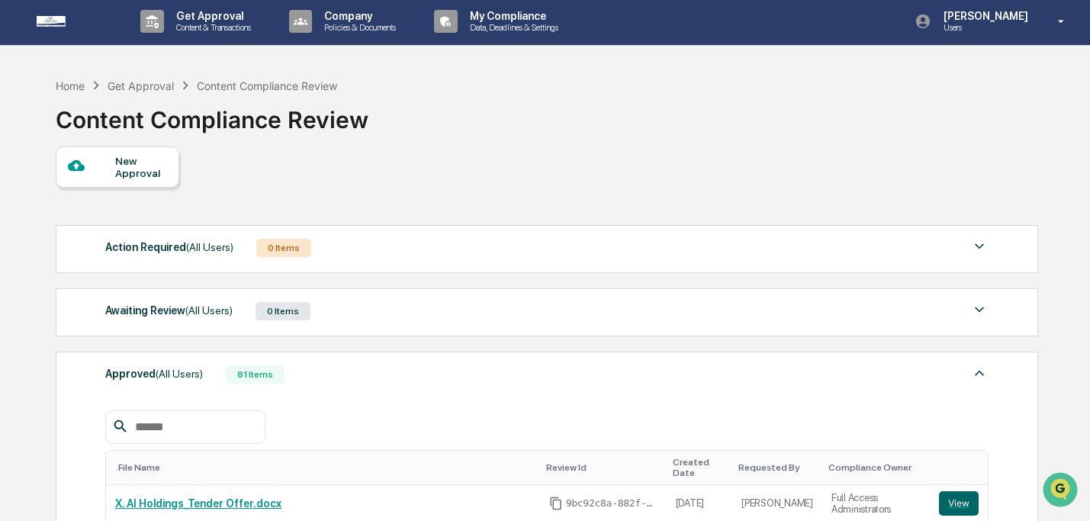
scroll to position [0, 0]
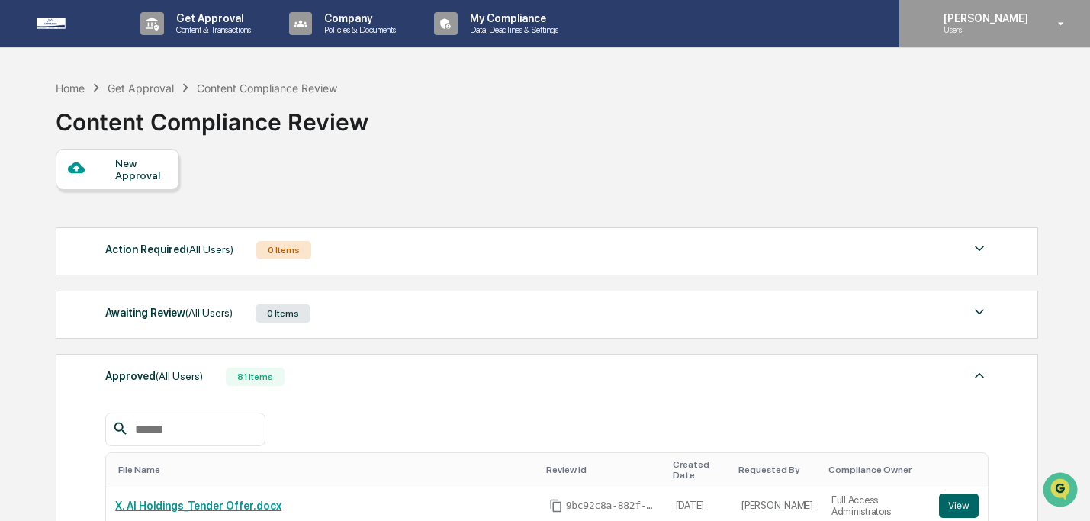
click at [1062, 17] on icon at bounding box center [1061, 24] width 27 height 14
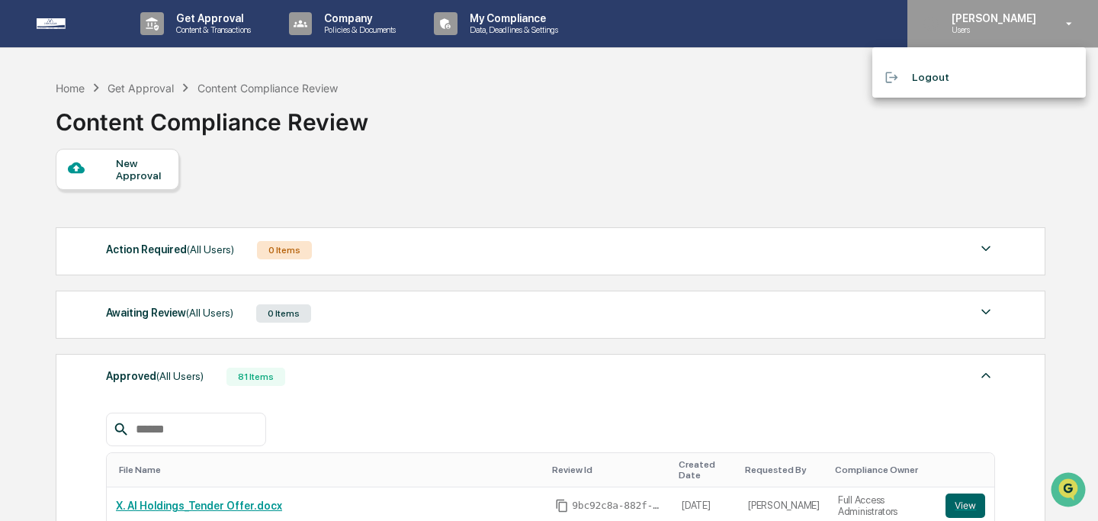
click at [1062, 17] on div at bounding box center [549, 260] width 1098 height 521
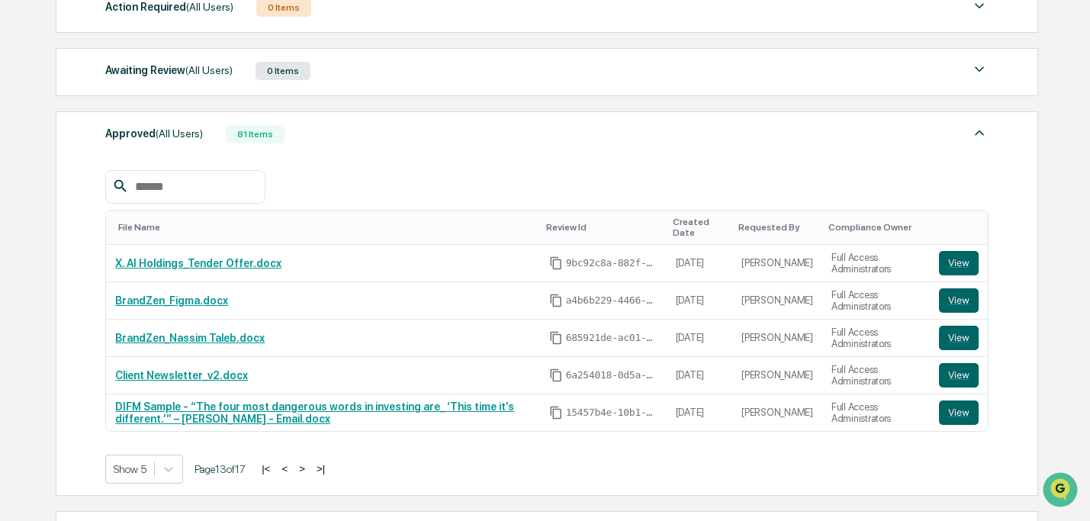
scroll to position [258, 0]
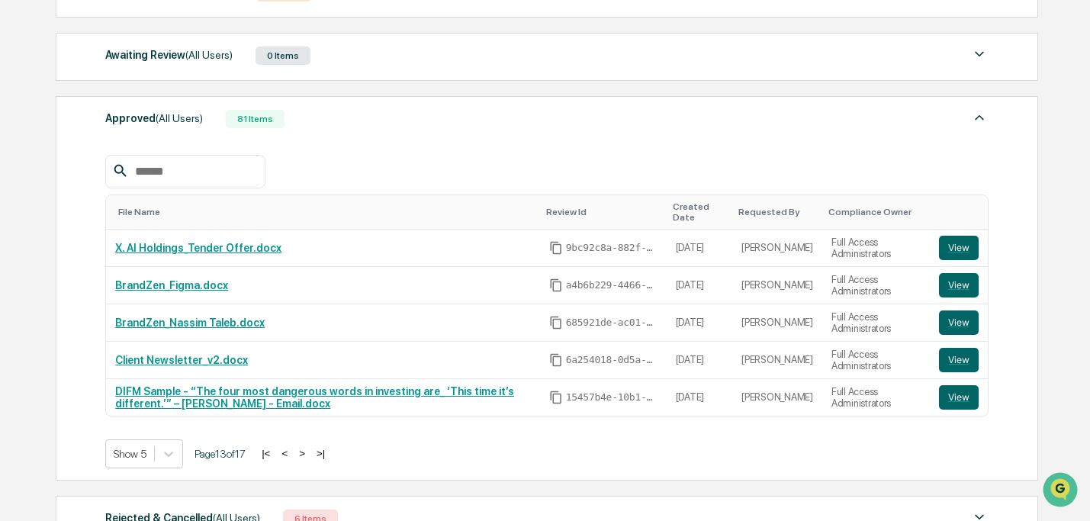
click at [292, 453] on button "<" at bounding box center [284, 453] width 15 height 13
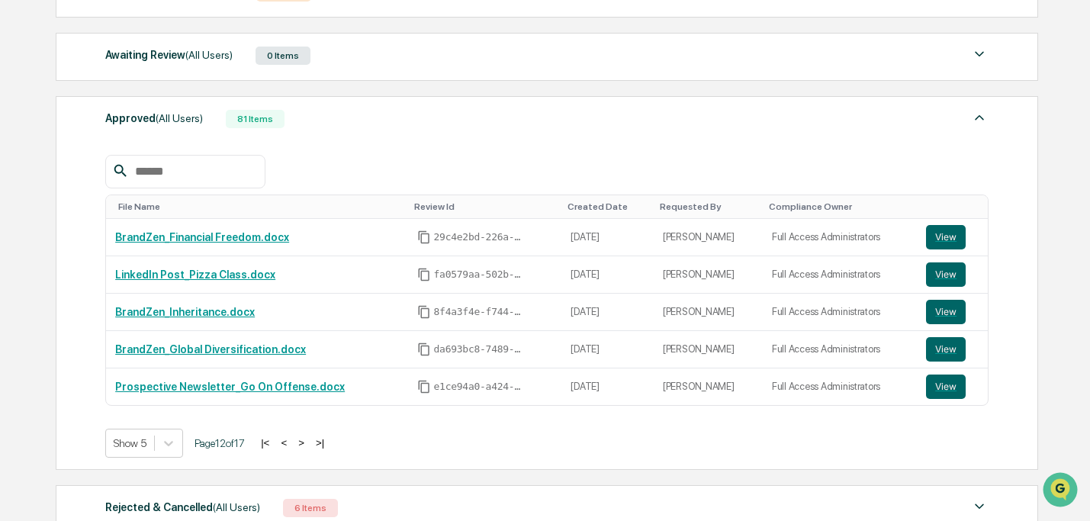
click at [303, 453] on div "Show 5 Page 12 of 17 |< < > >|" at bounding box center [546, 443] width 882 height 29
click at [291, 444] on button "<" at bounding box center [283, 442] width 15 height 13
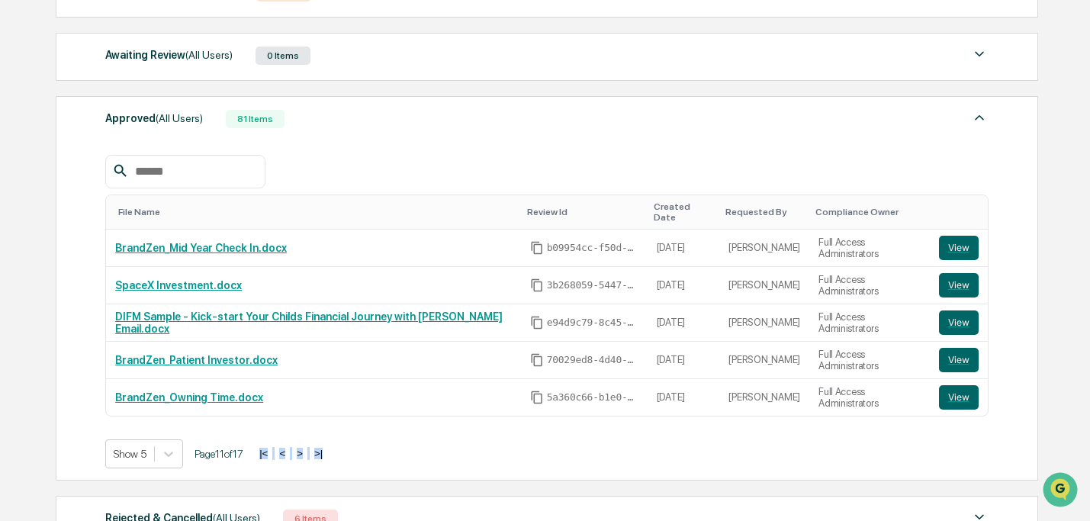
click at [290, 447] on button "<" at bounding box center [281, 453] width 15 height 13
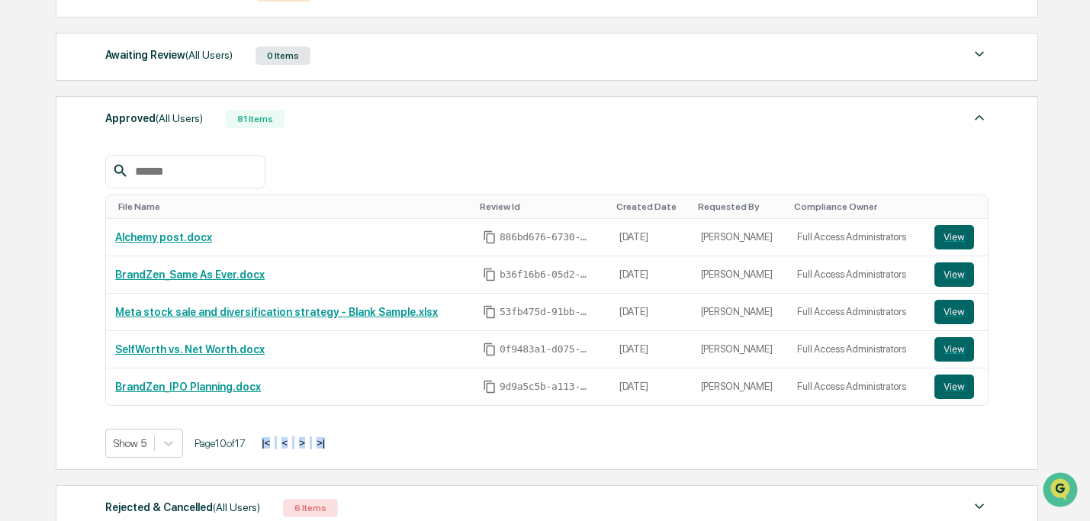
click at [292, 444] on button "<" at bounding box center [284, 442] width 15 height 13
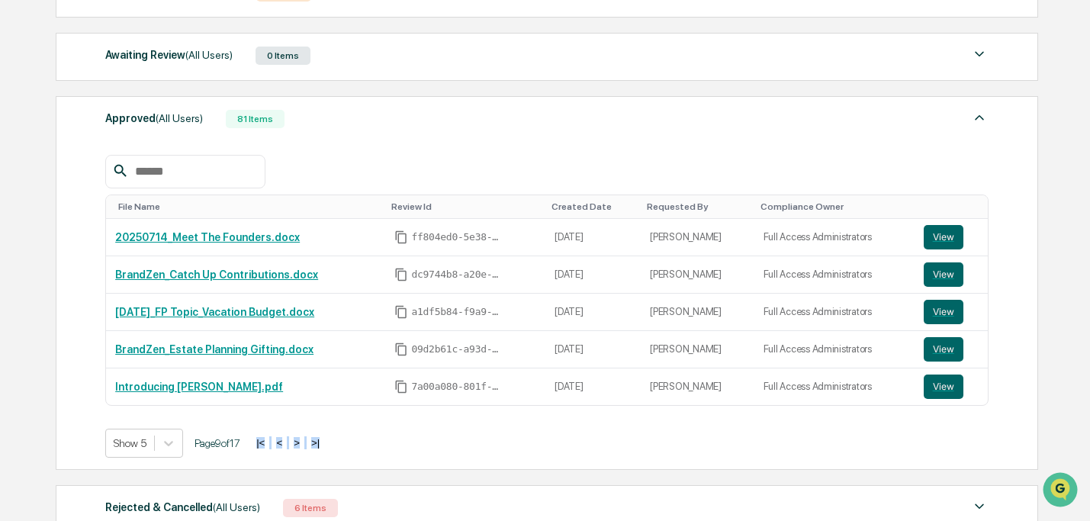
click at [287, 444] on button "<" at bounding box center [278, 442] width 15 height 13
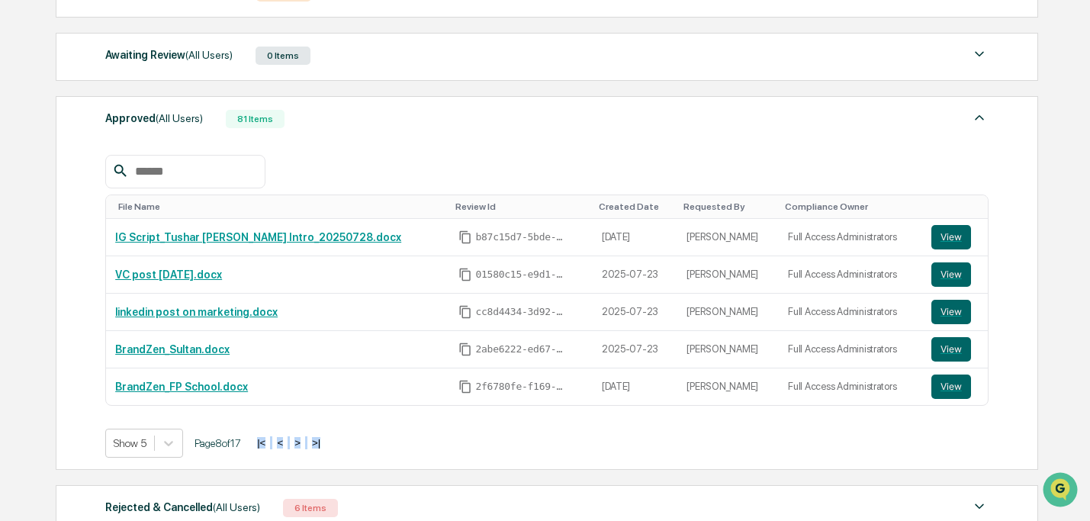
click at [287, 444] on button "<" at bounding box center [279, 442] width 15 height 13
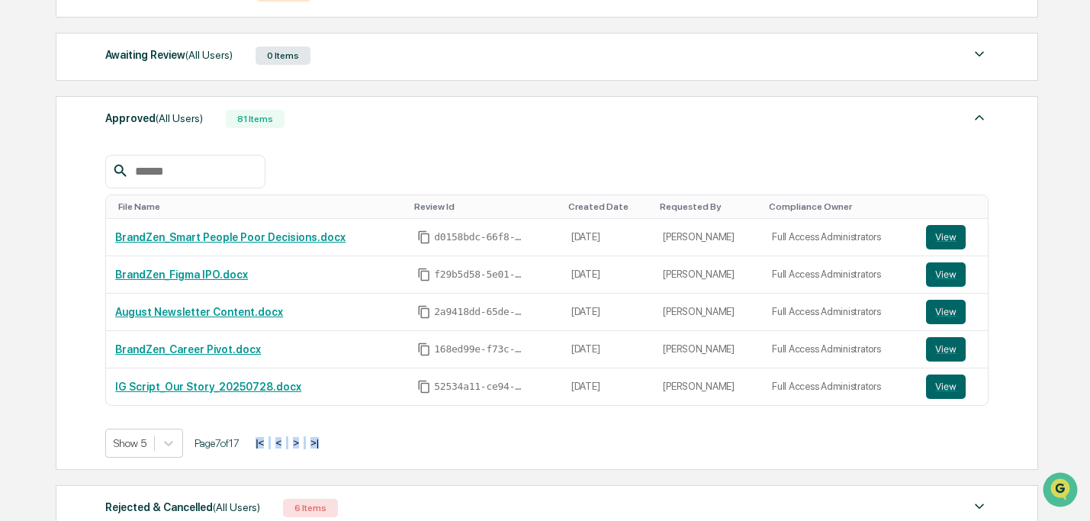
click at [286, 444] on button "<" at bounding box center [278, 442] width 15 height 13
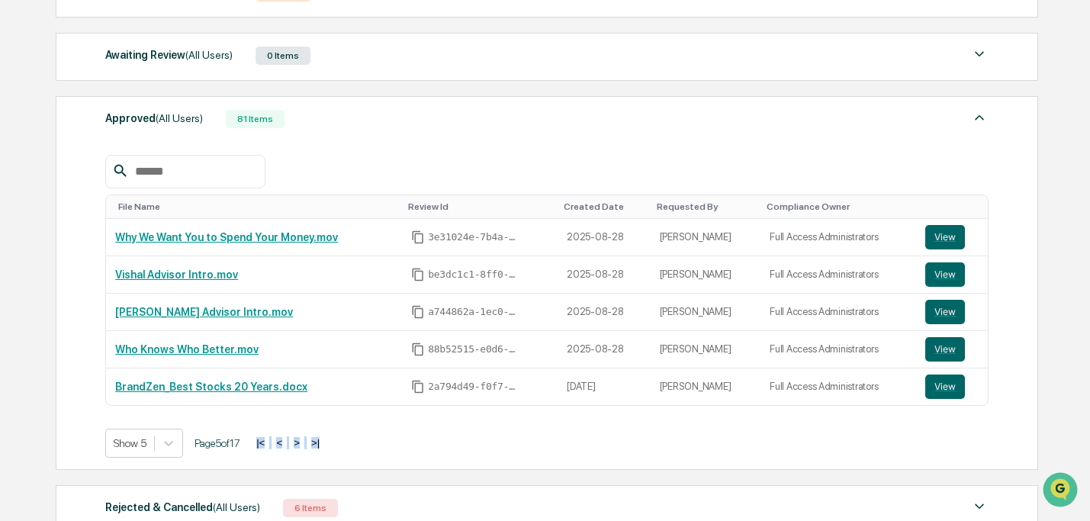
click at [287, 444] on button "<" at bounding box center [278, 442] width 15 height 13
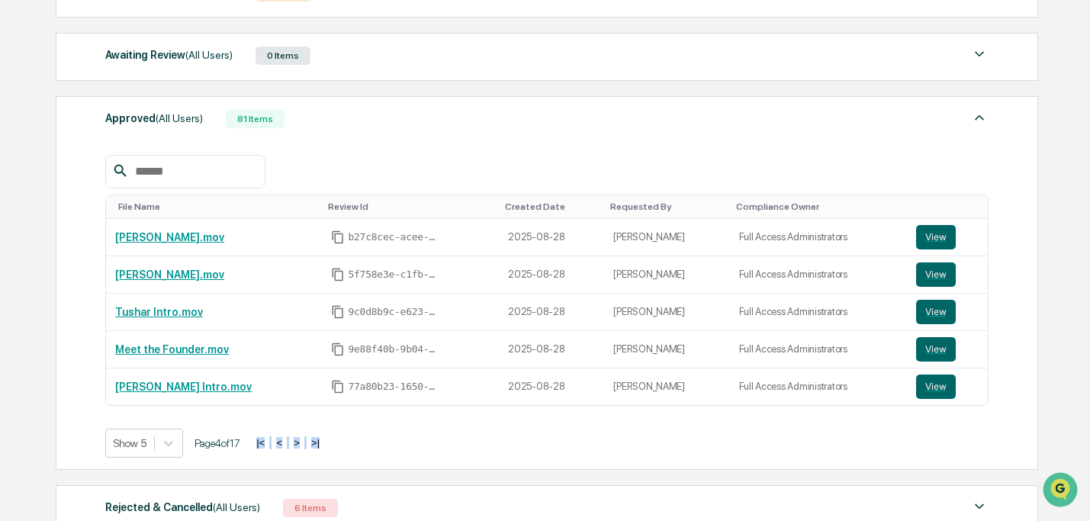
click at [287, 444] on button "<" at bounding box center [278, 442] width 15 height 13
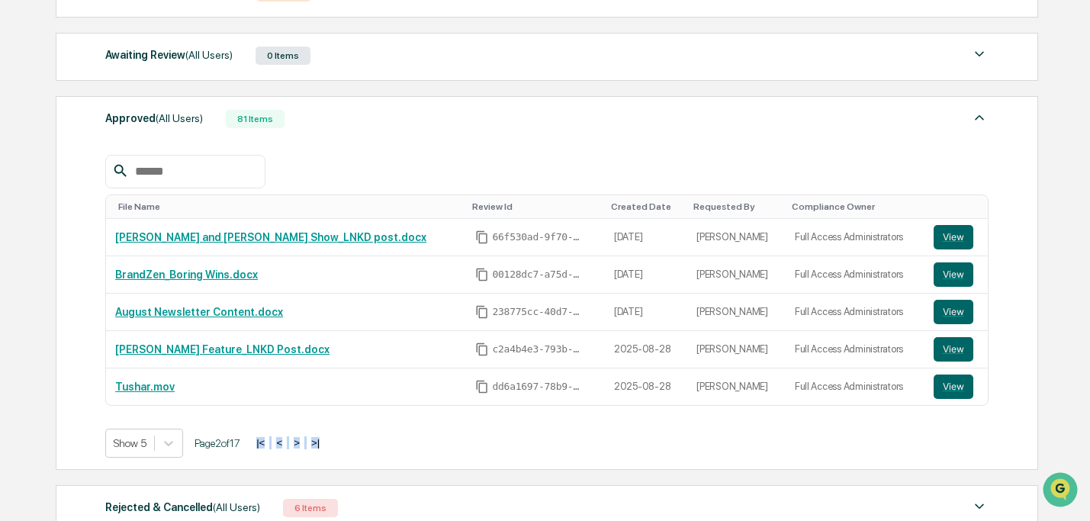
click at [287, 444] on button "<" at bounding box center [278, 442] width 15 height 13
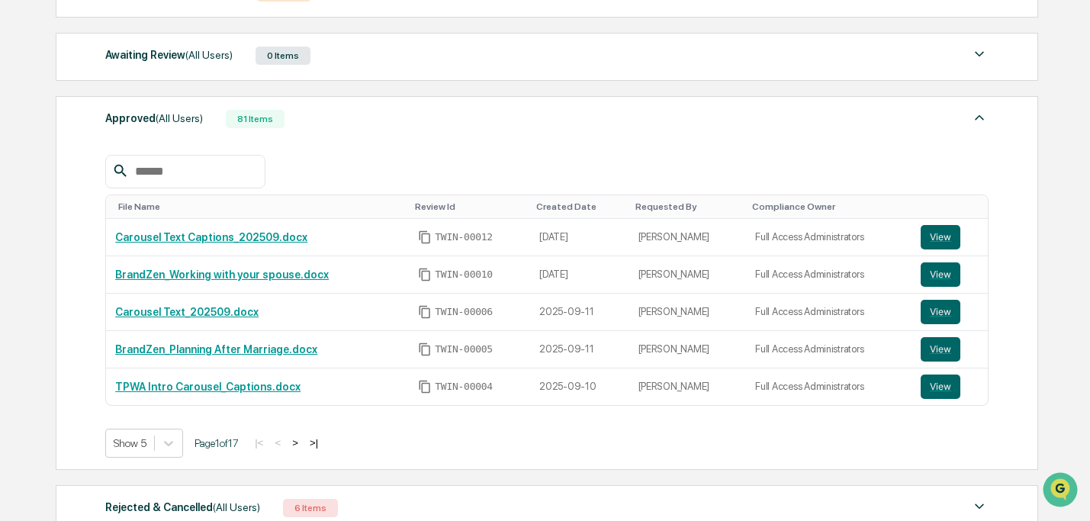
click at [336, 152] on div "File Name Review Id Created Date Requested By Compliance Owner Carousel Text Ca…" at bounding box center [546, 295] width 882 height 326
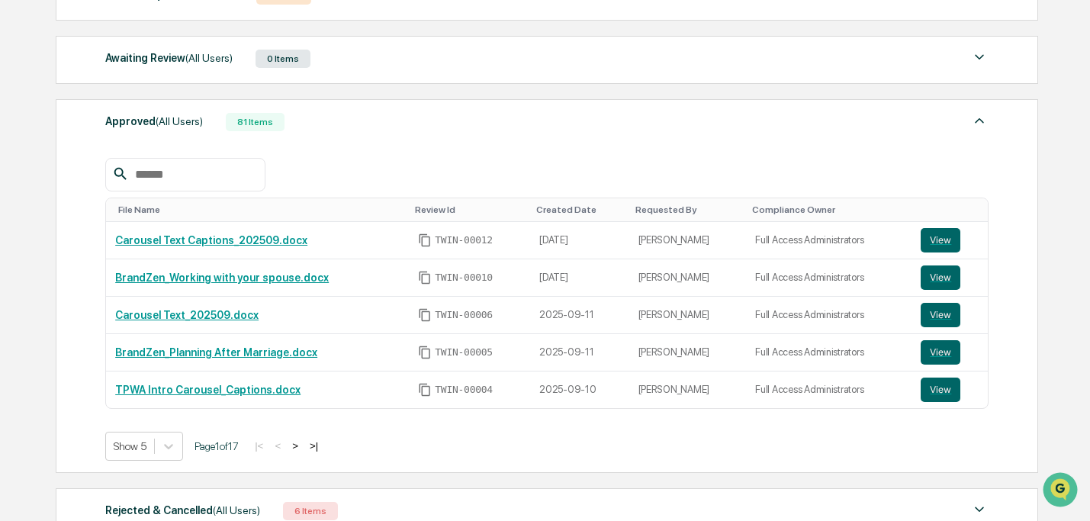
scroll to position [376, 0]
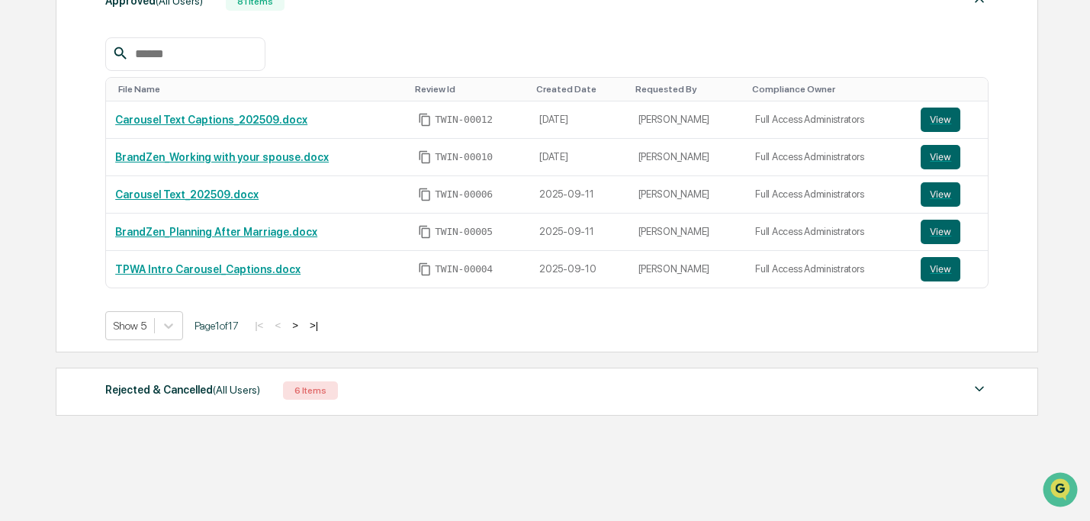
click at [303, 325] on button ">" at bounding box center [294, 325] width 15 height 13
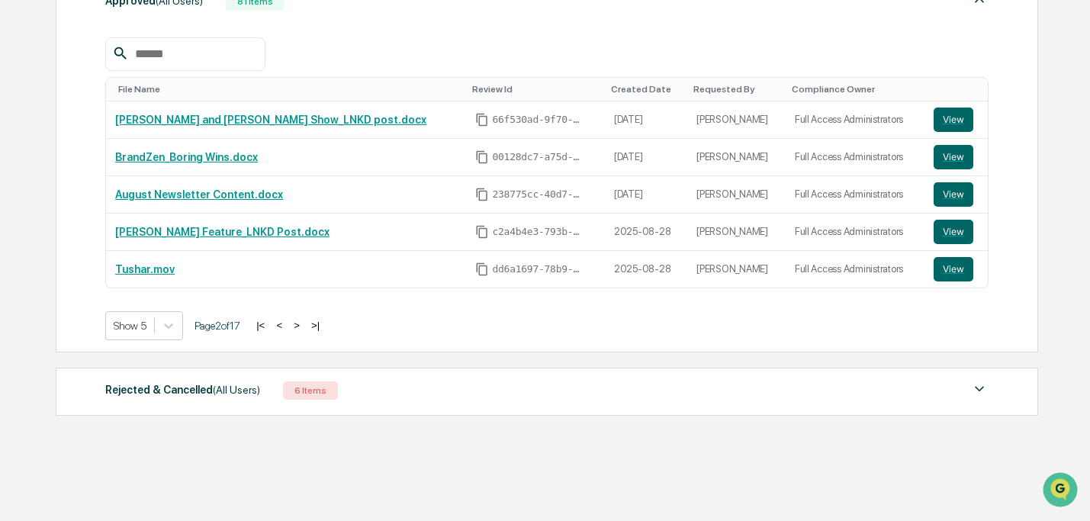
click at [287, 324] on button "<" at bounding box center [278, 325] width 15 height 13
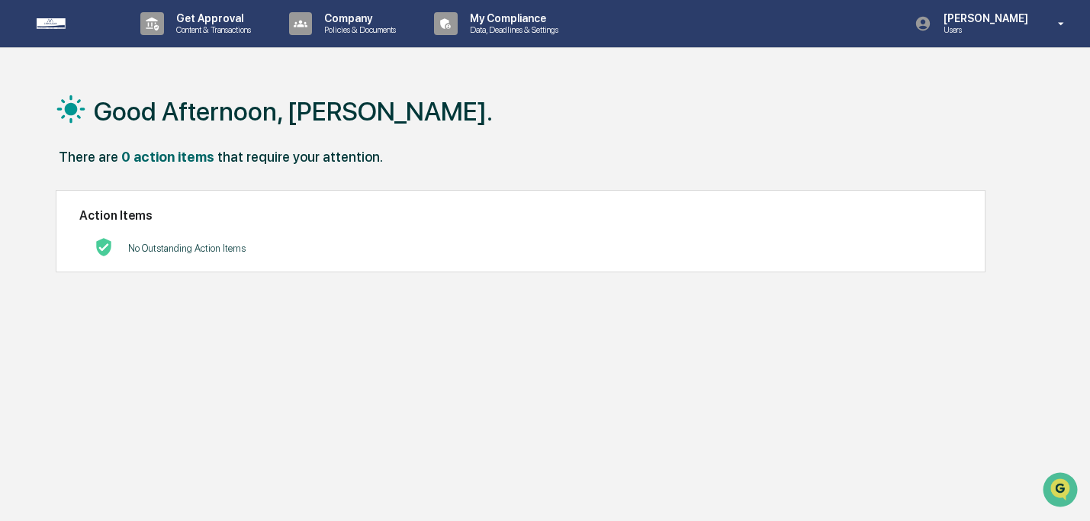
click at [172, 71] on div "Get Approval Content & Transactions Company Policies & Documents My Compliance …" at bounding box center [545, 296] width 1090 height 593
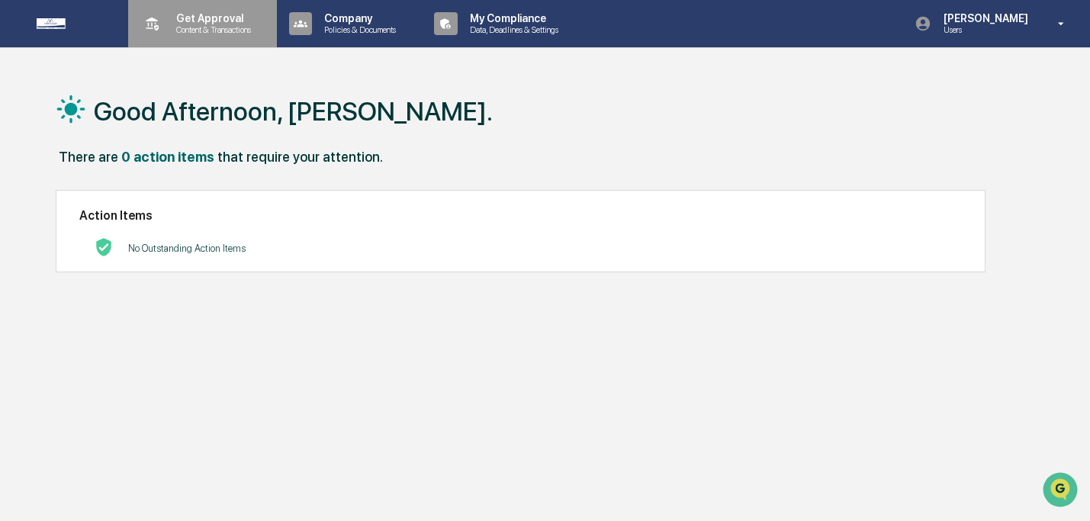
click at [181, 37] on div "Get Approval Content & Transactions" at bounding box center [200, 23] width 133 height 47
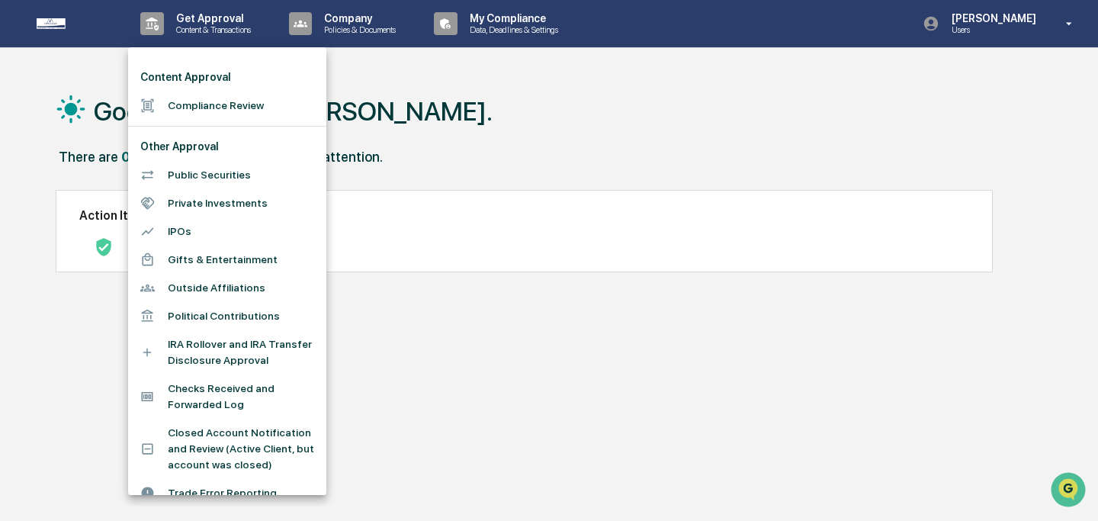
click at [233, 108] on li "Compliance Review" at bounding box center [227, 105] width 198 height 28
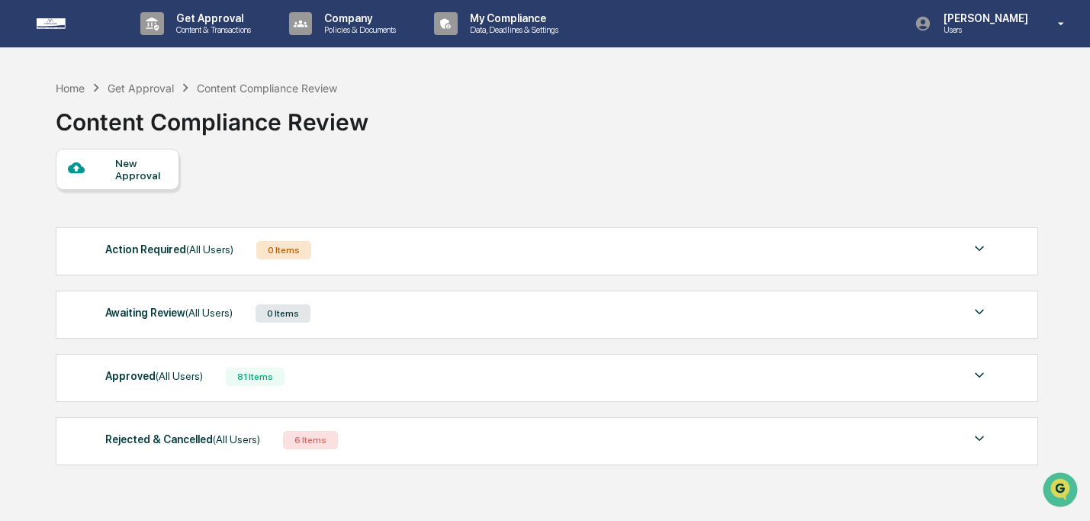
click at [175, 167] on div "New Approval" at bounding box center [118, 169] width 124 height 41
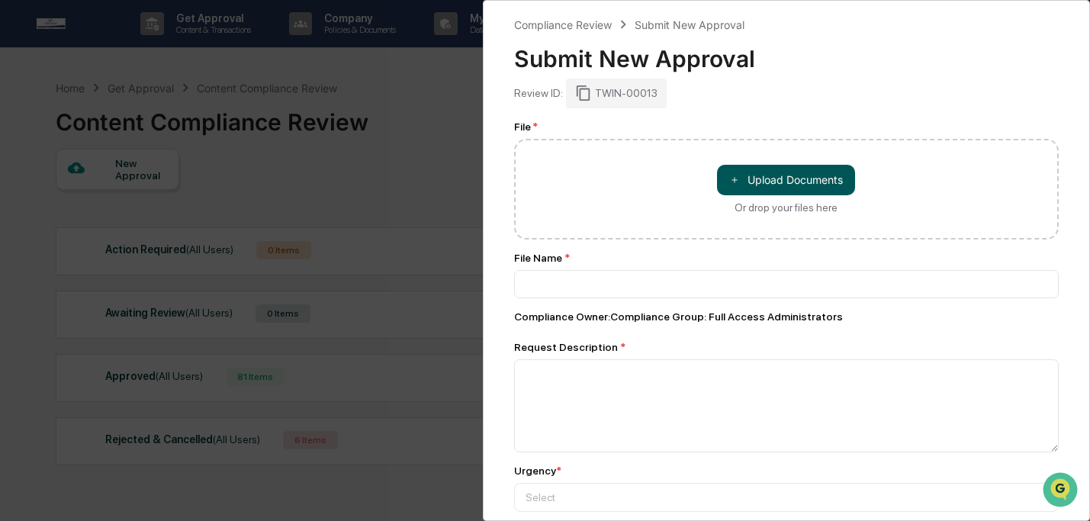
click at [799, 170] on button "＋ Upload Documents" at bounding box center [786, 180] width 138 height 30
type input "**********"
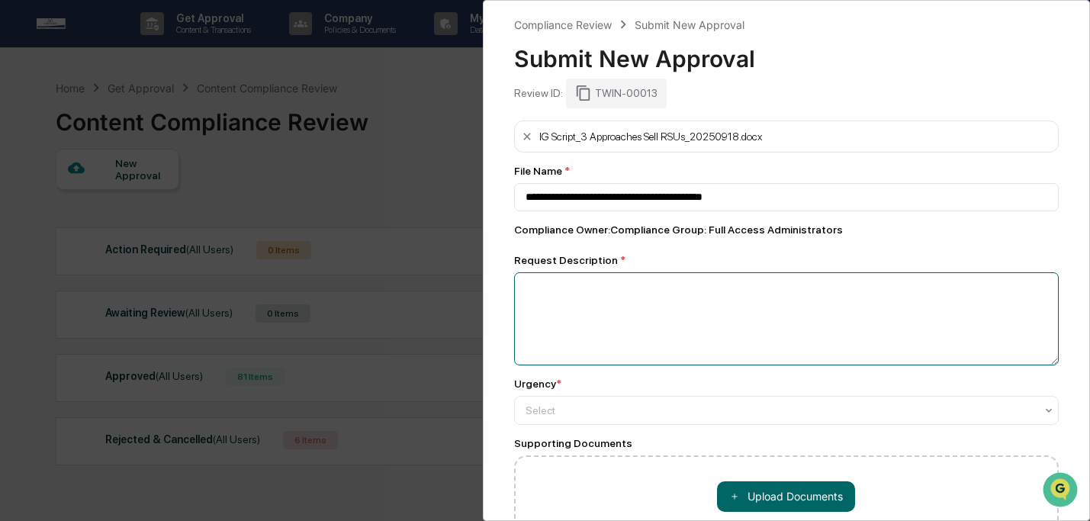
click at [801, 318] on textarea at bounding box center [786, 318] width 545 height 93
type textarea "**********"
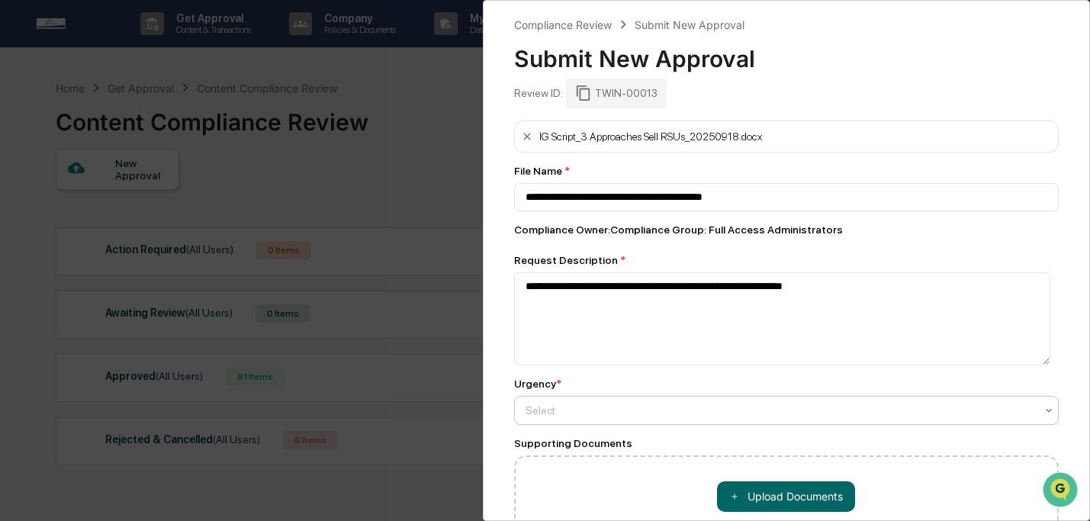
click at [705, 418] on div at bounding box center [780, 410] width 510 height 15
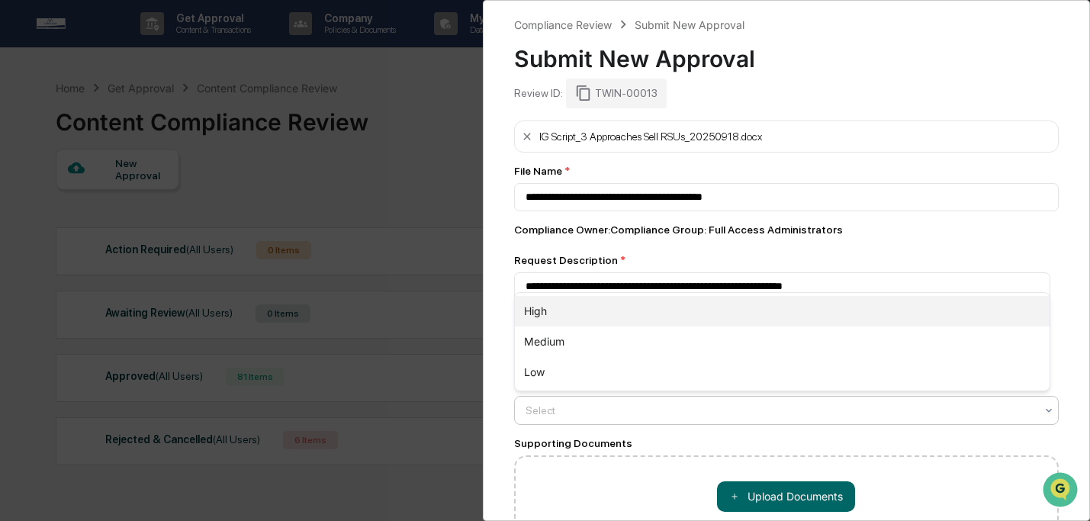
click at [692, 321] on div "High" at bounding box center [782, 311] width 535 height 30
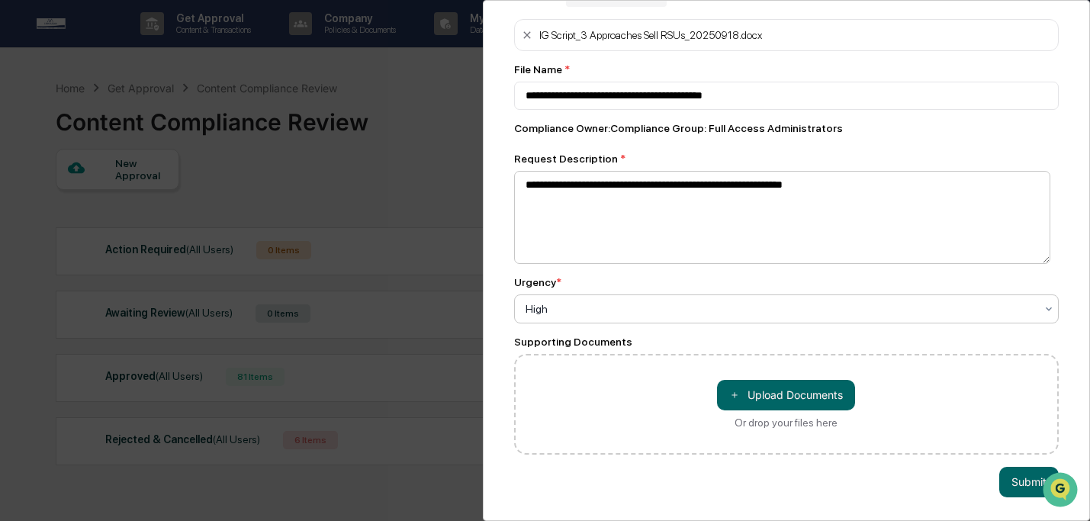
scroll to position [111, 0]
click at [1010, 472] on button "Submit" at bounding box center [1028, 482] width 59 height 30
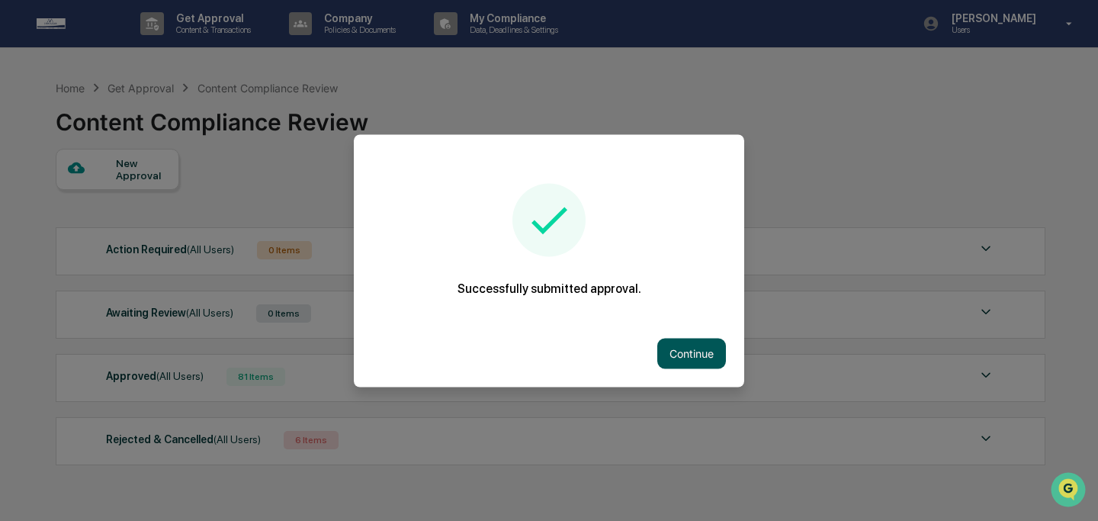
click at [702, 358] on button "Continue" at bounding box center [691, 353] width 69 height 30
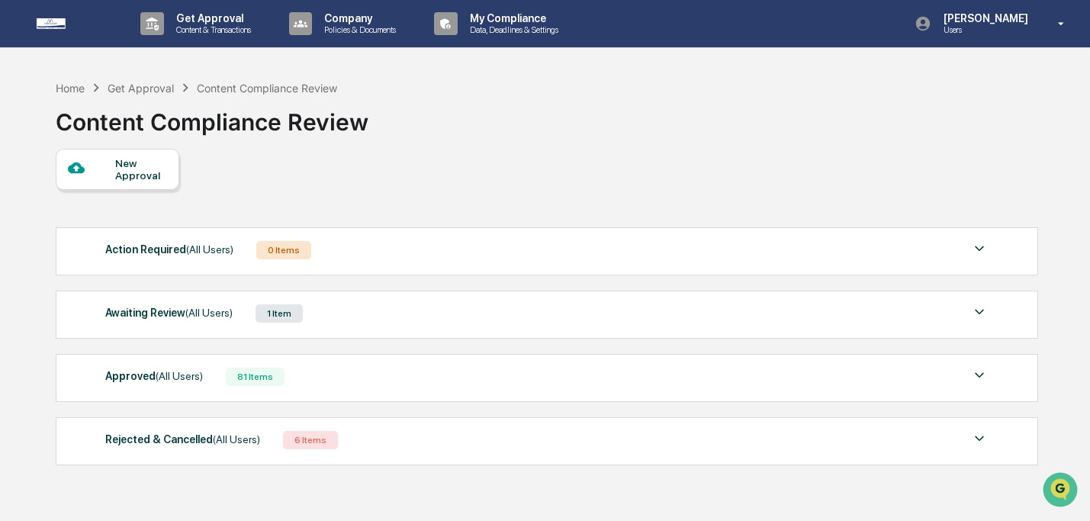
click at [142, 176] on div "New Approval" at bounding box center [140, 169] width 51 height 24
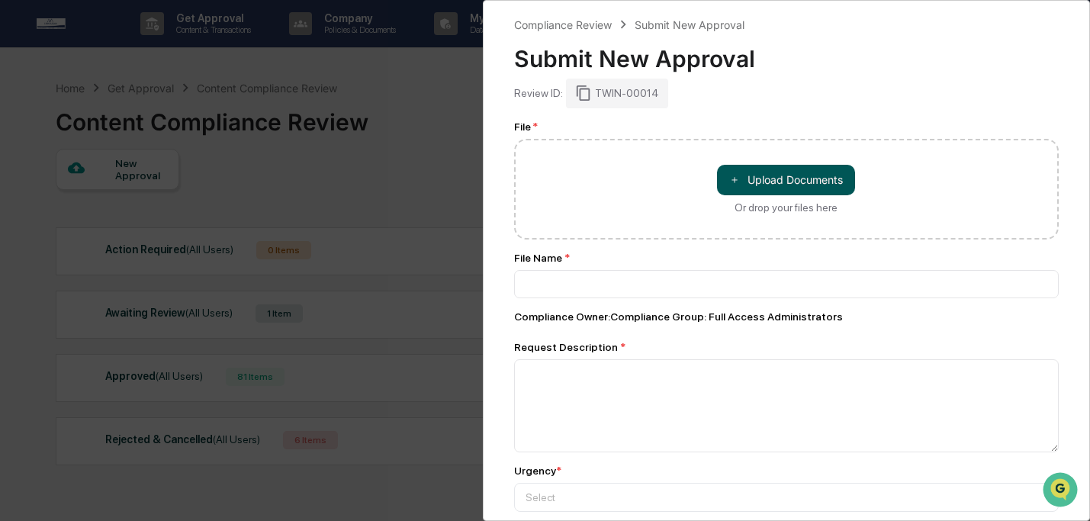
click at [788, 174] on button "＋ Upload Documents" at bounding box center [786, 180] width 138 height 30
type input "**********"
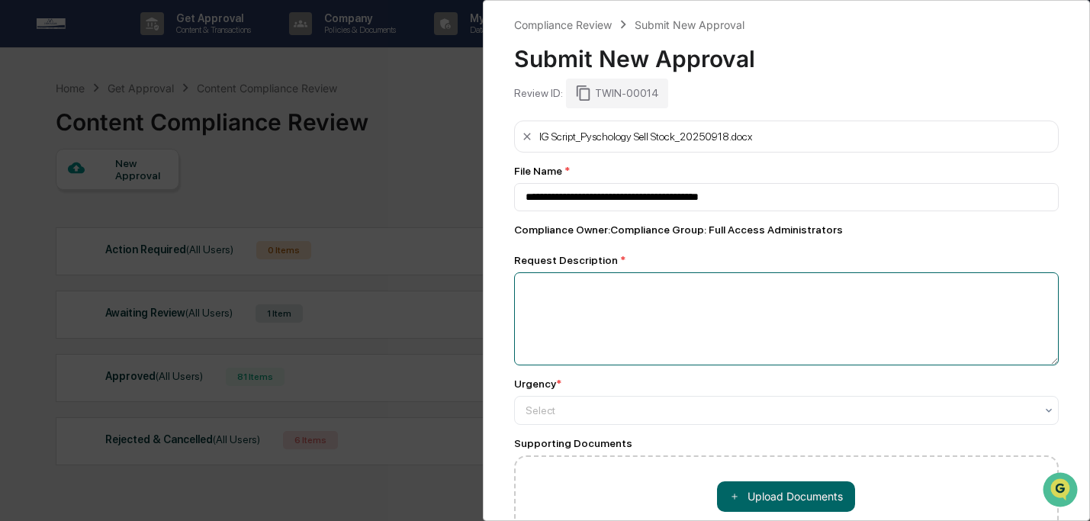
click at [714, 280] on textarea at bounding box center [786, 318] width 545 height 93
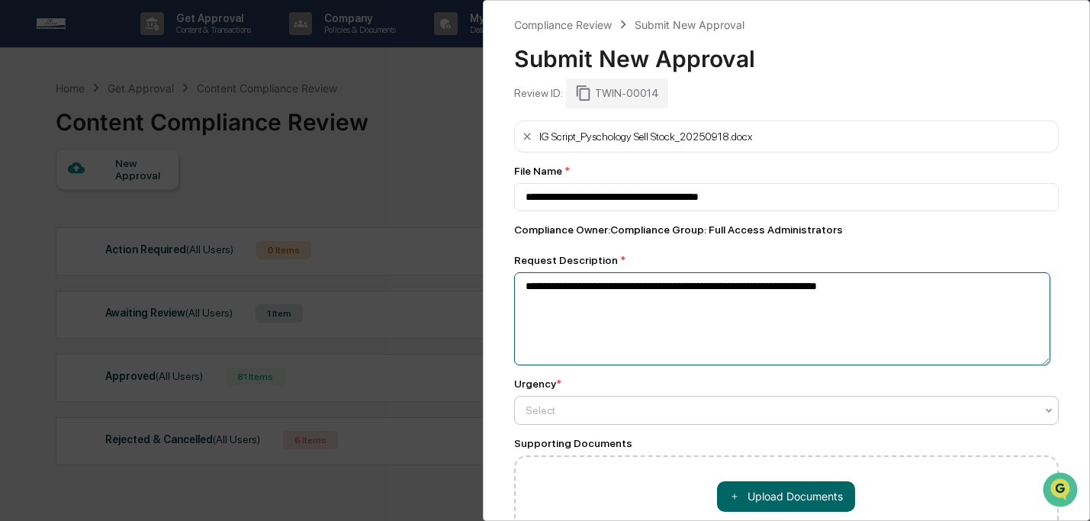
type textarea "**********"
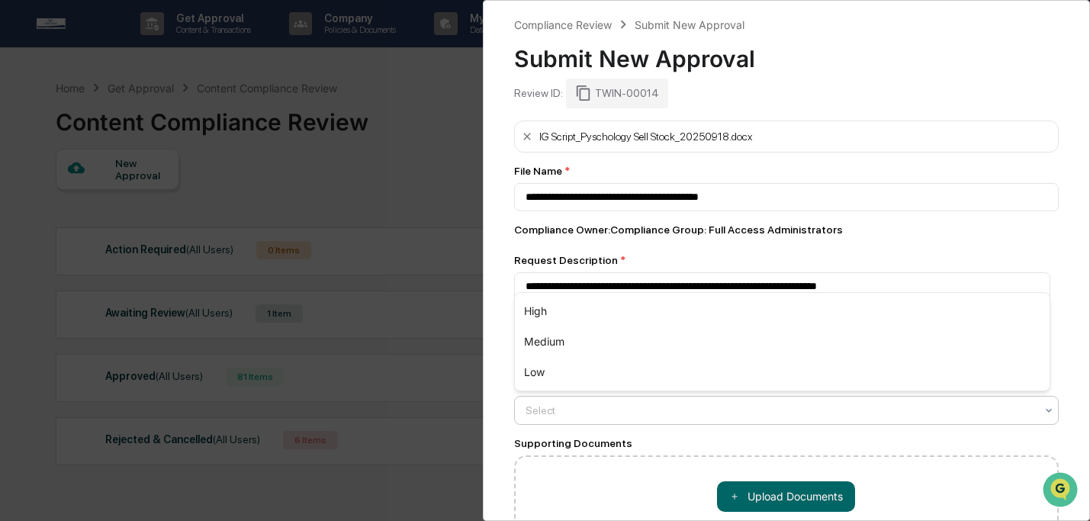
click at [695, 412] on div at bounding box center [780, 410] width 510 height 15
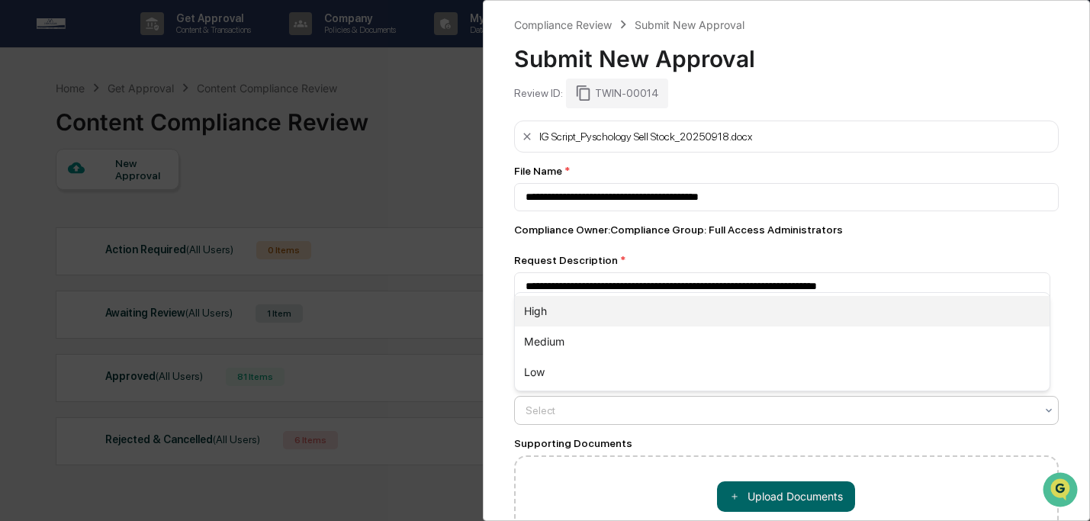
click at [670, 305] on div "High" at bounding box center [782, 311] width 535 height 30
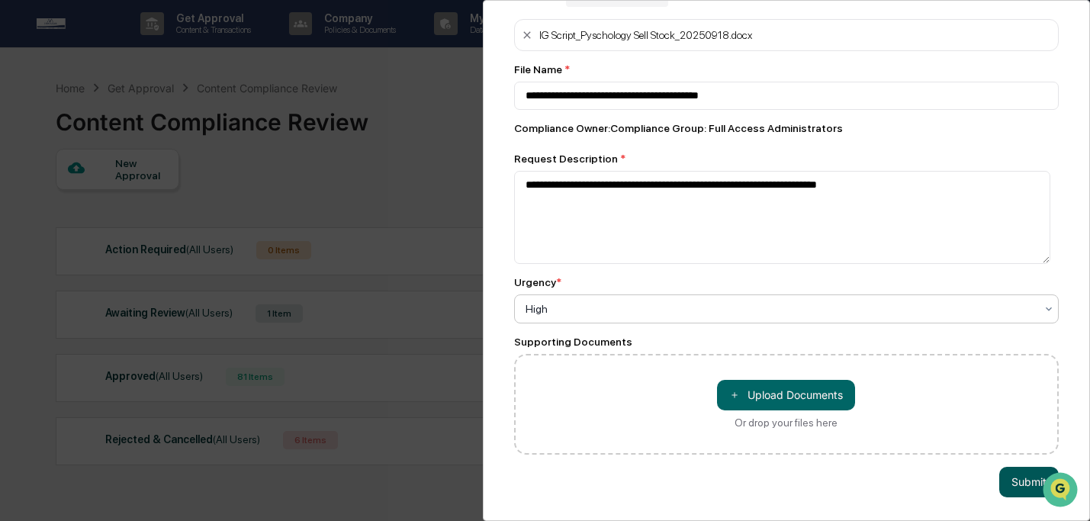
click at [1003, 474] on button "Submit" at bounding box center [1028, 482] width 59 height 30
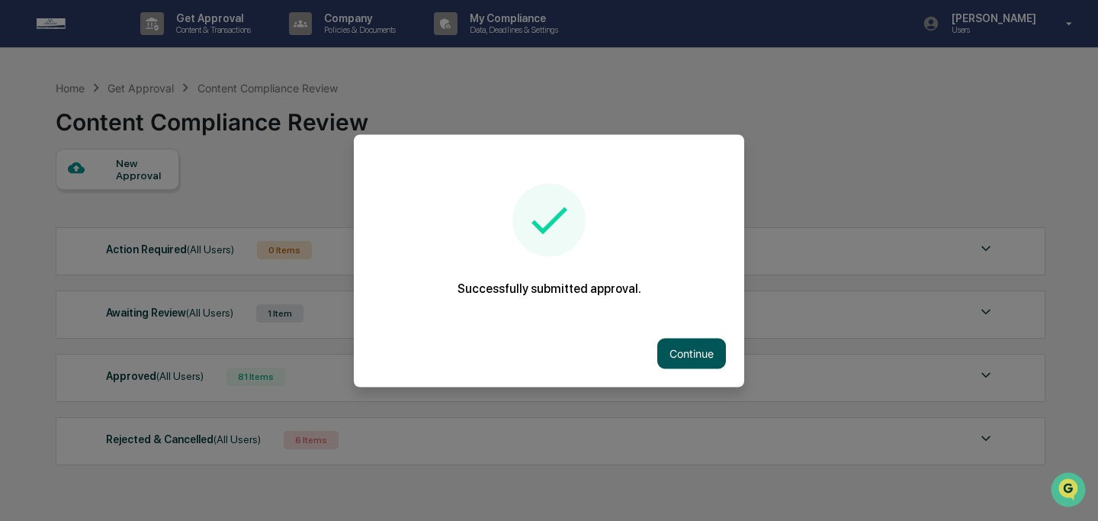
click at [686, 358] on button "Continue" at bounding box center [691, 353] width 69 height 30
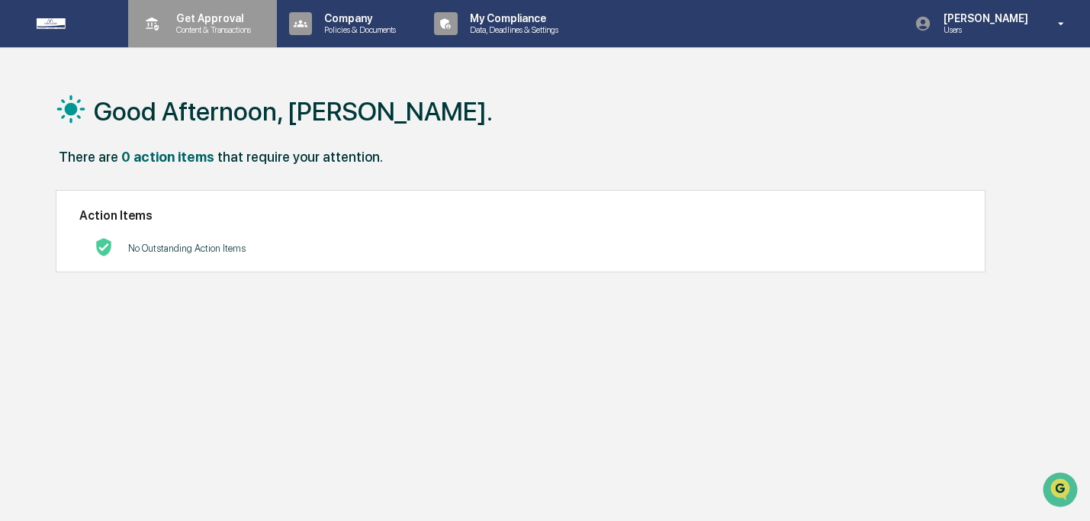
click at [199, 26] on p "Content & Transactions" at bounding box center [211, 29] width 95 height 11
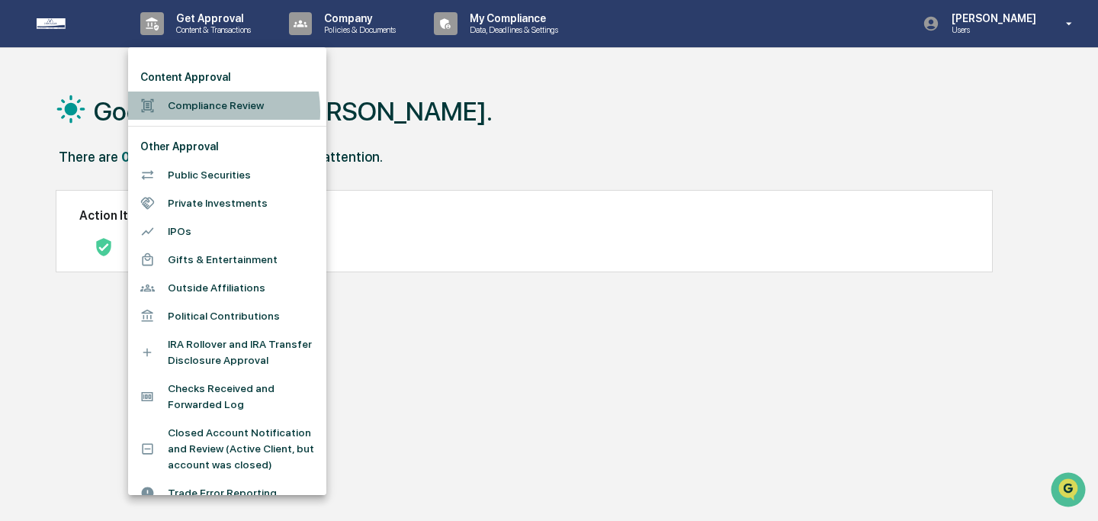
click at [190, 111] on li "Compliance Review" at bounding box center [227, 105] width 198 height 28
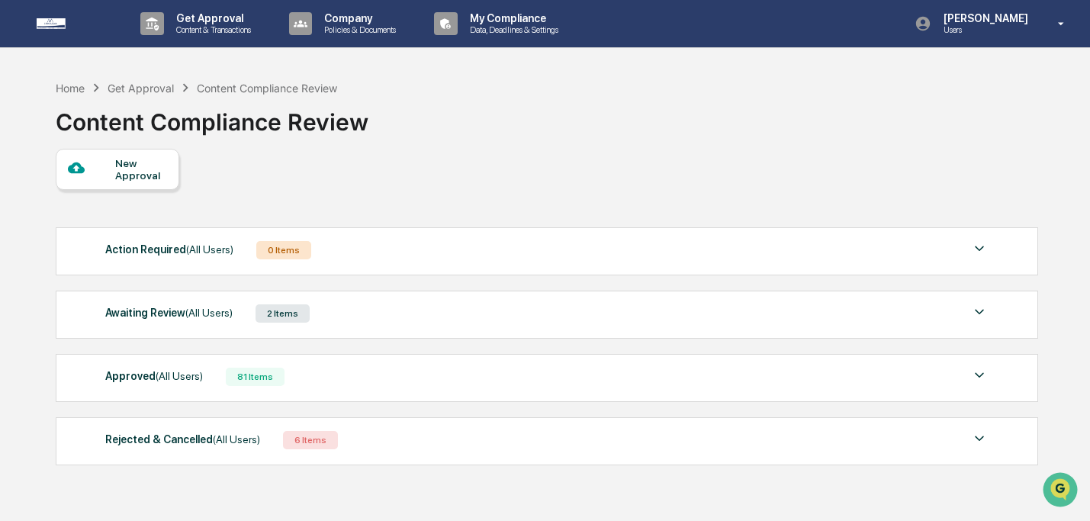
click at [149, 169] on div "New Approval" at bounding box center [140, 169] width 51 height 24
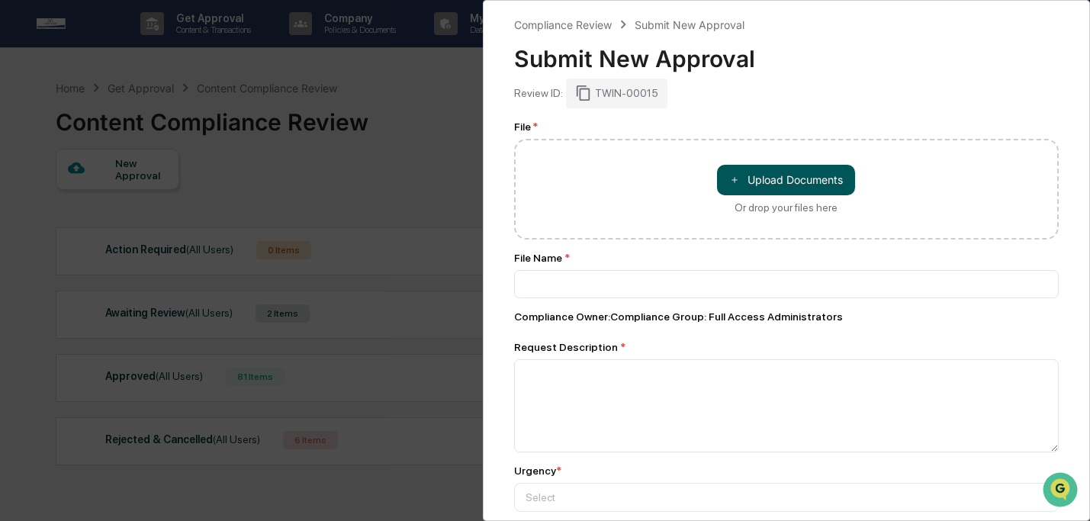
click at [753, 172] on button "＋ Upload Documents" at bounding box center [786, 180] width 138 height 30
type input "**********"
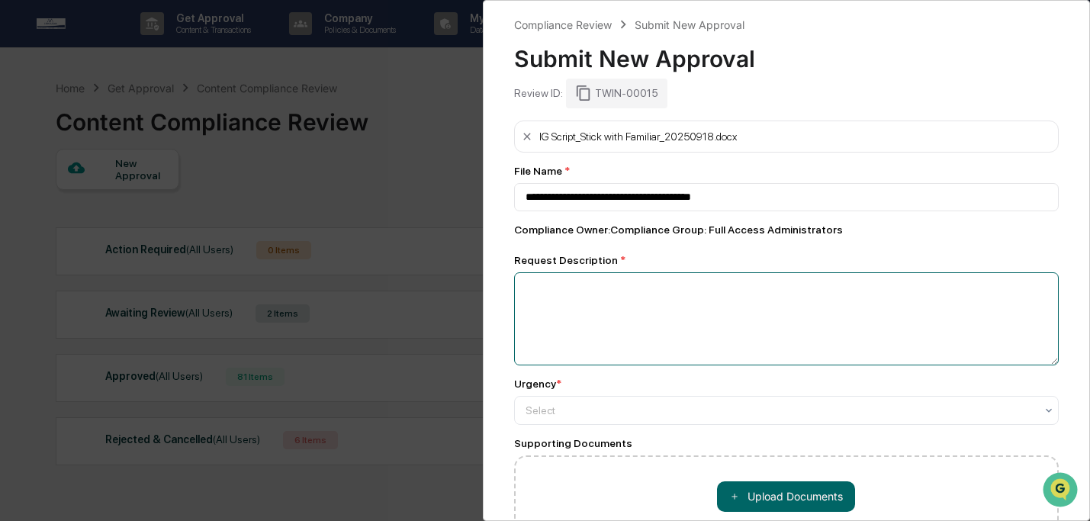
click at [766, 311] on textarea at bounding box center [786, 318] width 545 height 93
type textarea "*"
type textarea "**********"
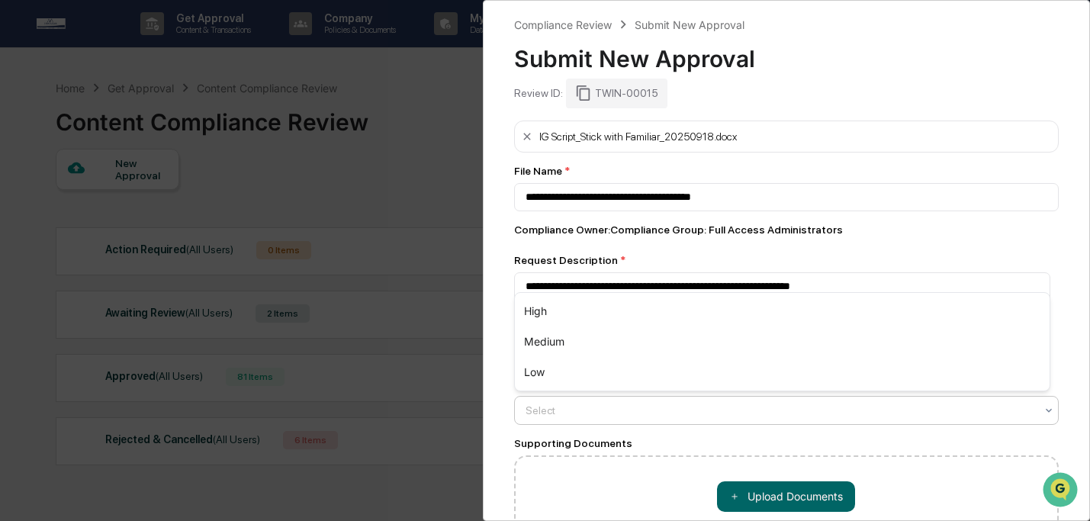
click at [684, 400] on div "Select" at bounding box center [780, 410] width 525 height 21
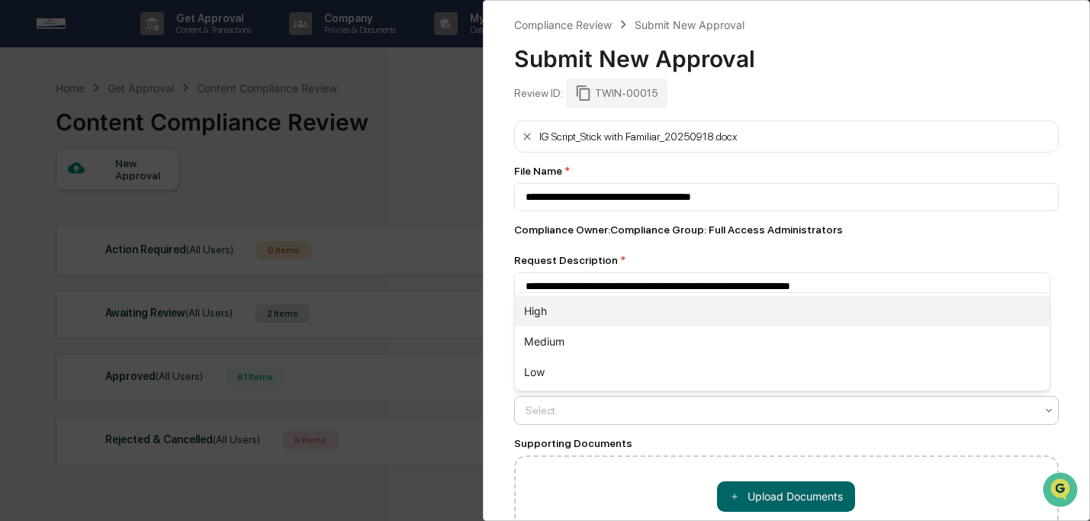
click at [666, 297] on div "High" at bounding box center [782, 311] width 535 height 30
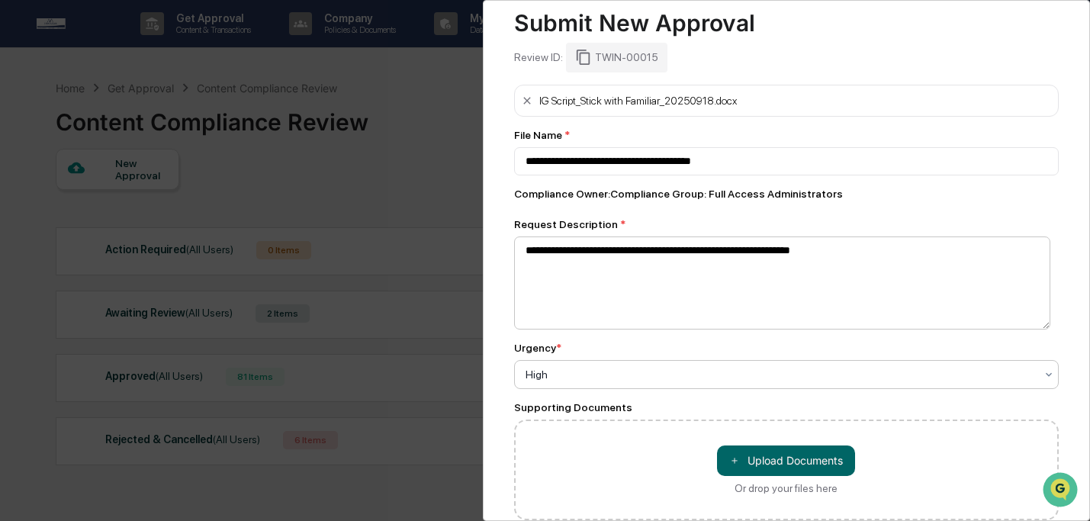
scroll to position [111, 0]
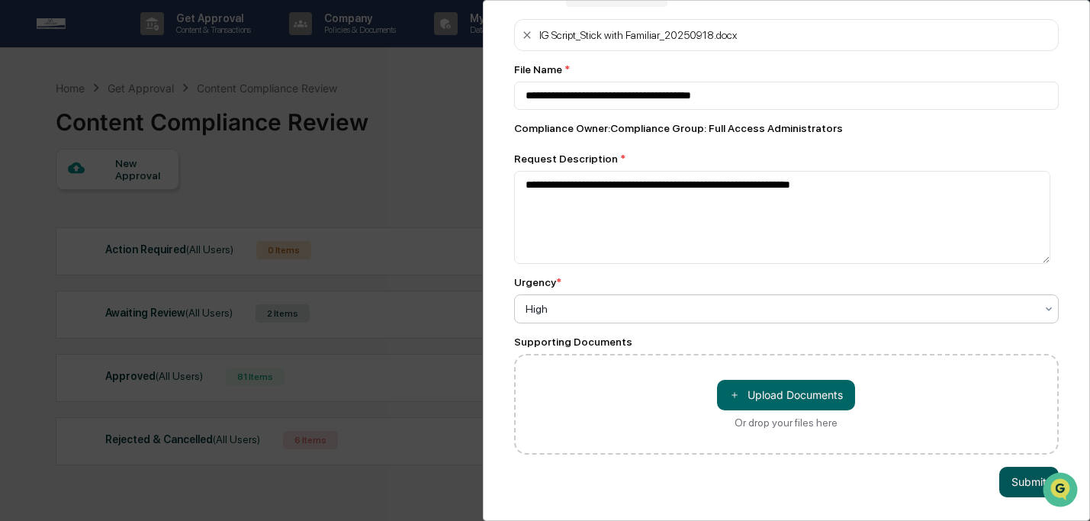
click at [1023, 468] on button "Submit" at bounding box center [1028, 482] width 59 height 30
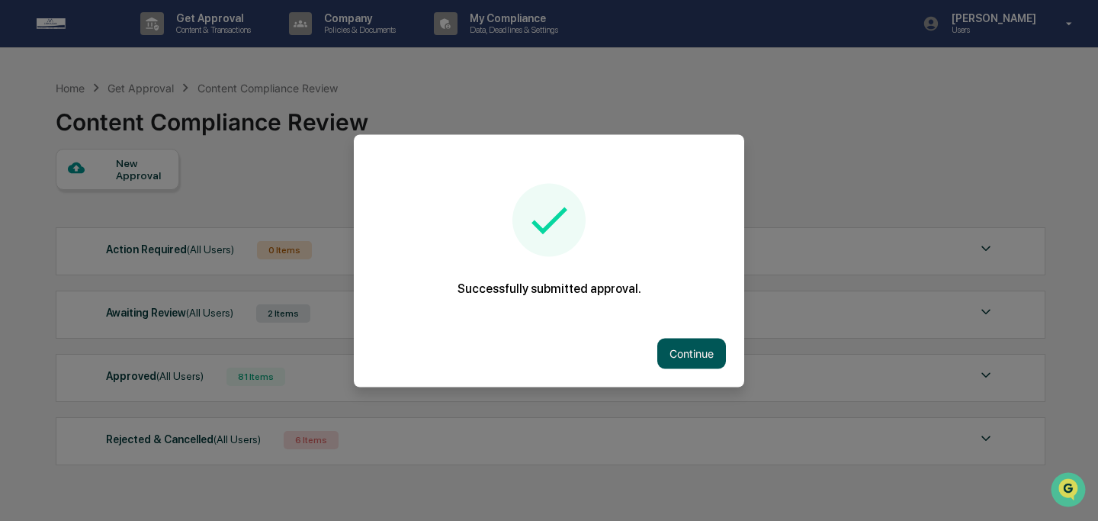
click at [711, 349] on button "Continue" at bounding box center [691, 353] width 69 height 30
